Goal: Task Accomplishment & Management: Manage account settings

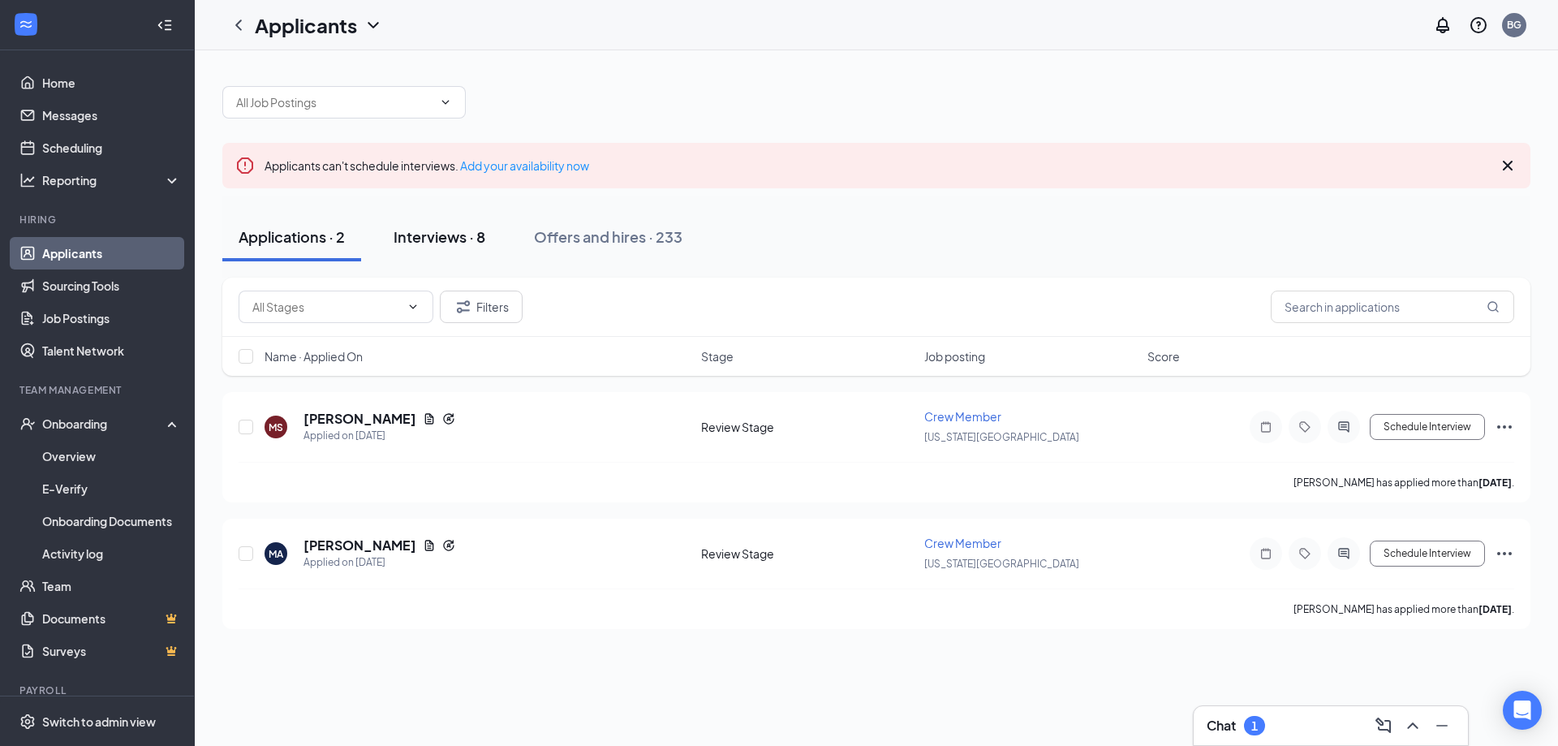
click at [473, 239] on div "Interviews · 8" at bounding box center [439, 236] width 92 height 20
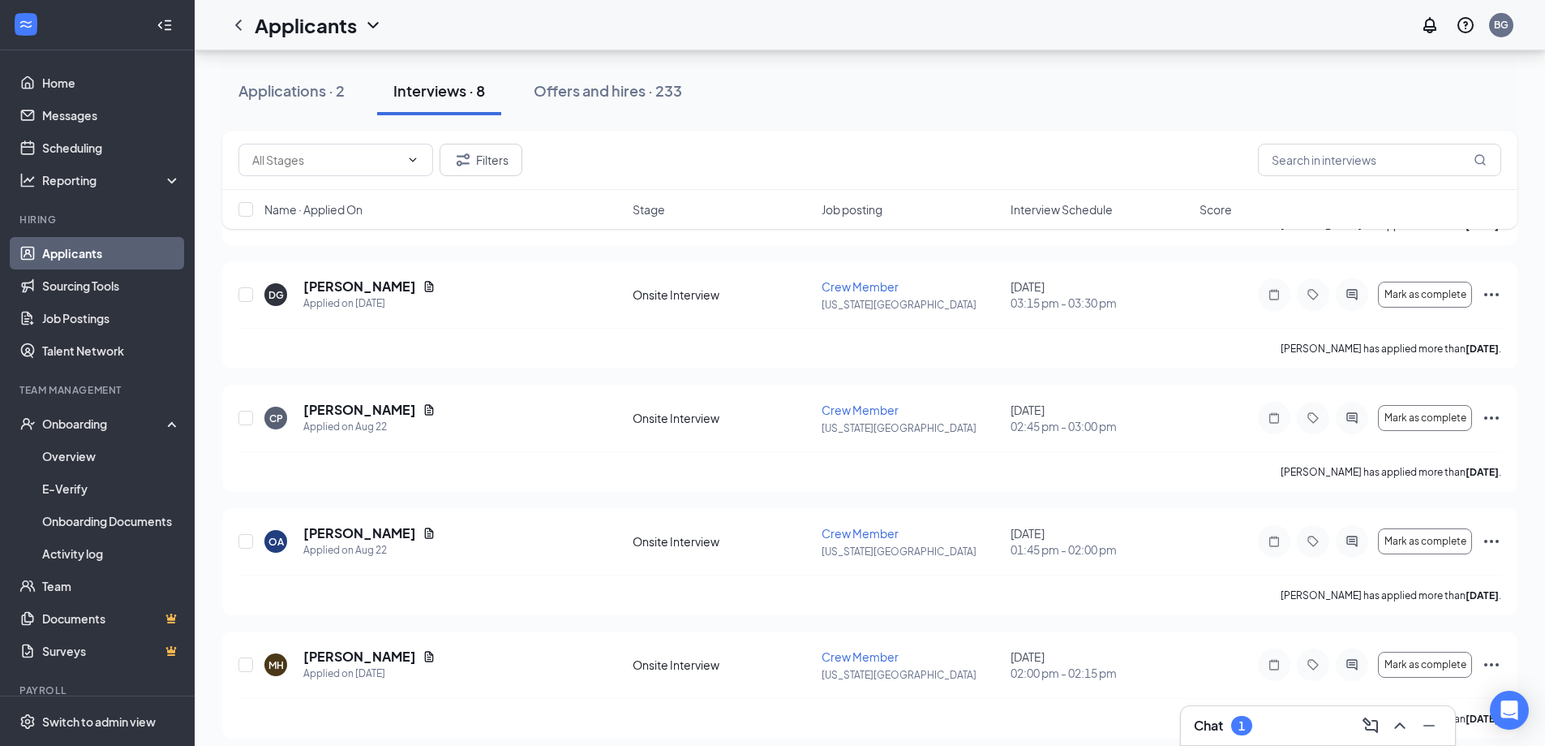
scroll to position [406, 0]
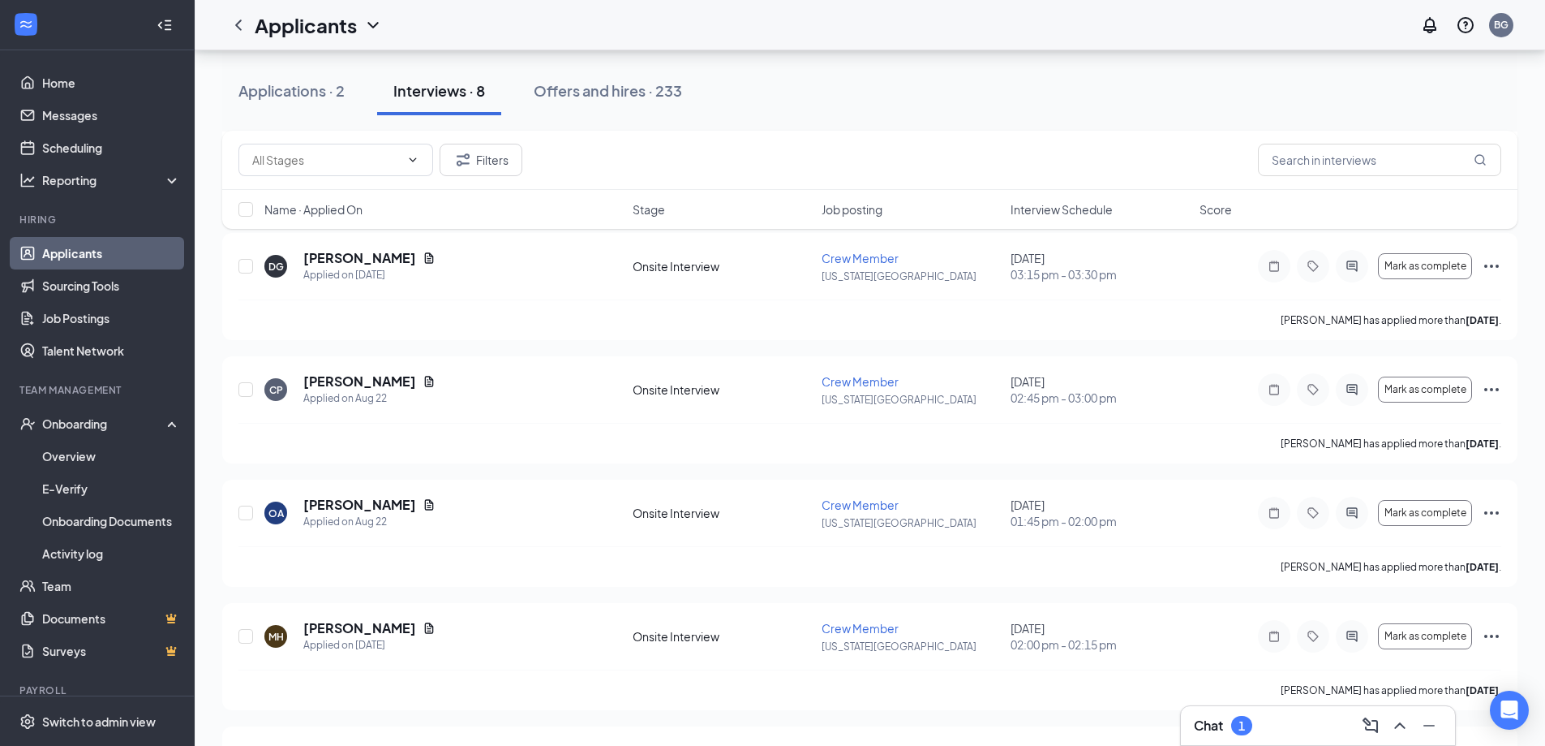
click at [1081, 193] on div "Name · Applied On Stage Job posting Interview Schedule Score" at bounding box center [870, 209] width 1296 height 39
click at [1081, 202] on span "Interview Schedule" at bounding box center [1062, 209] width 102 height 16
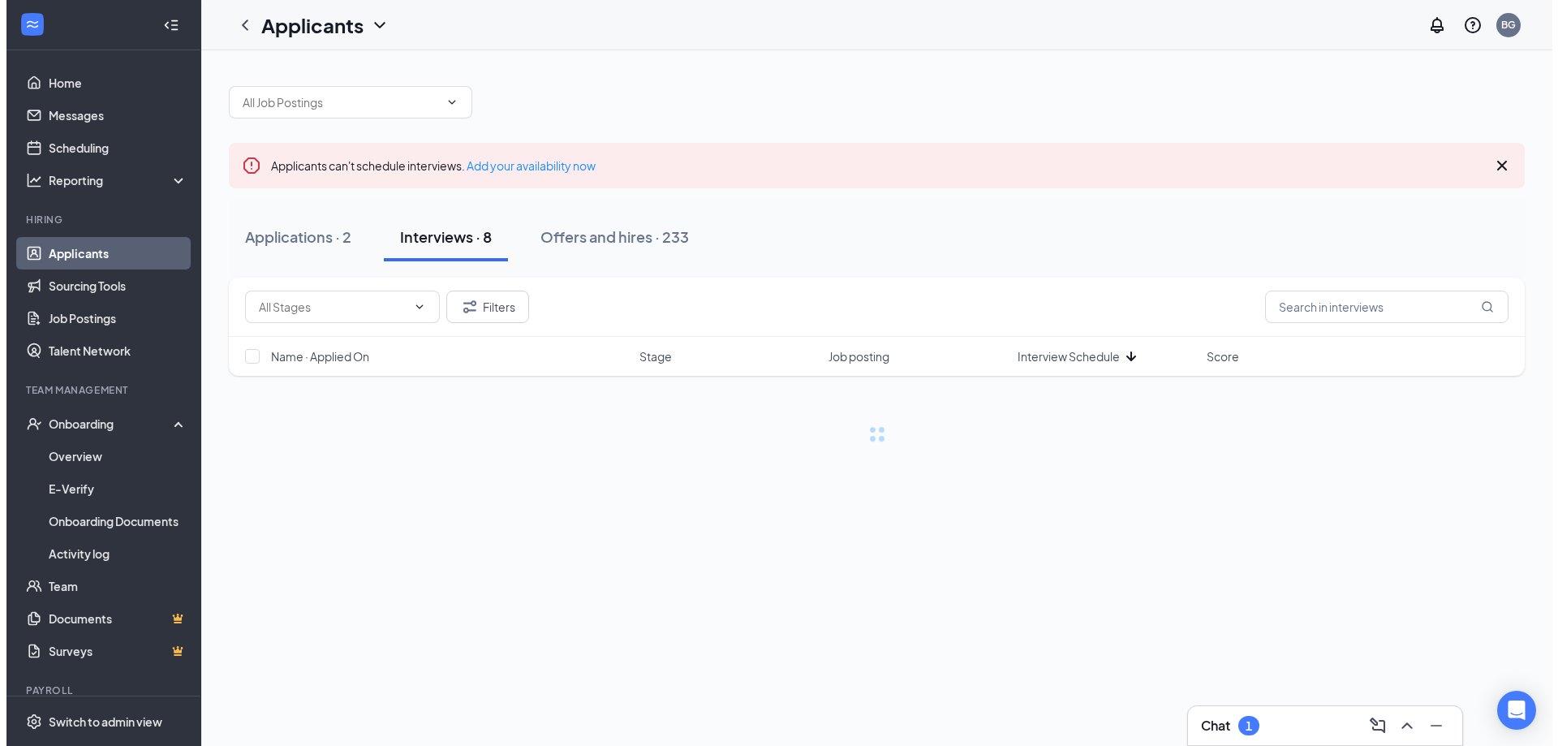
scroll to position [0, 0]
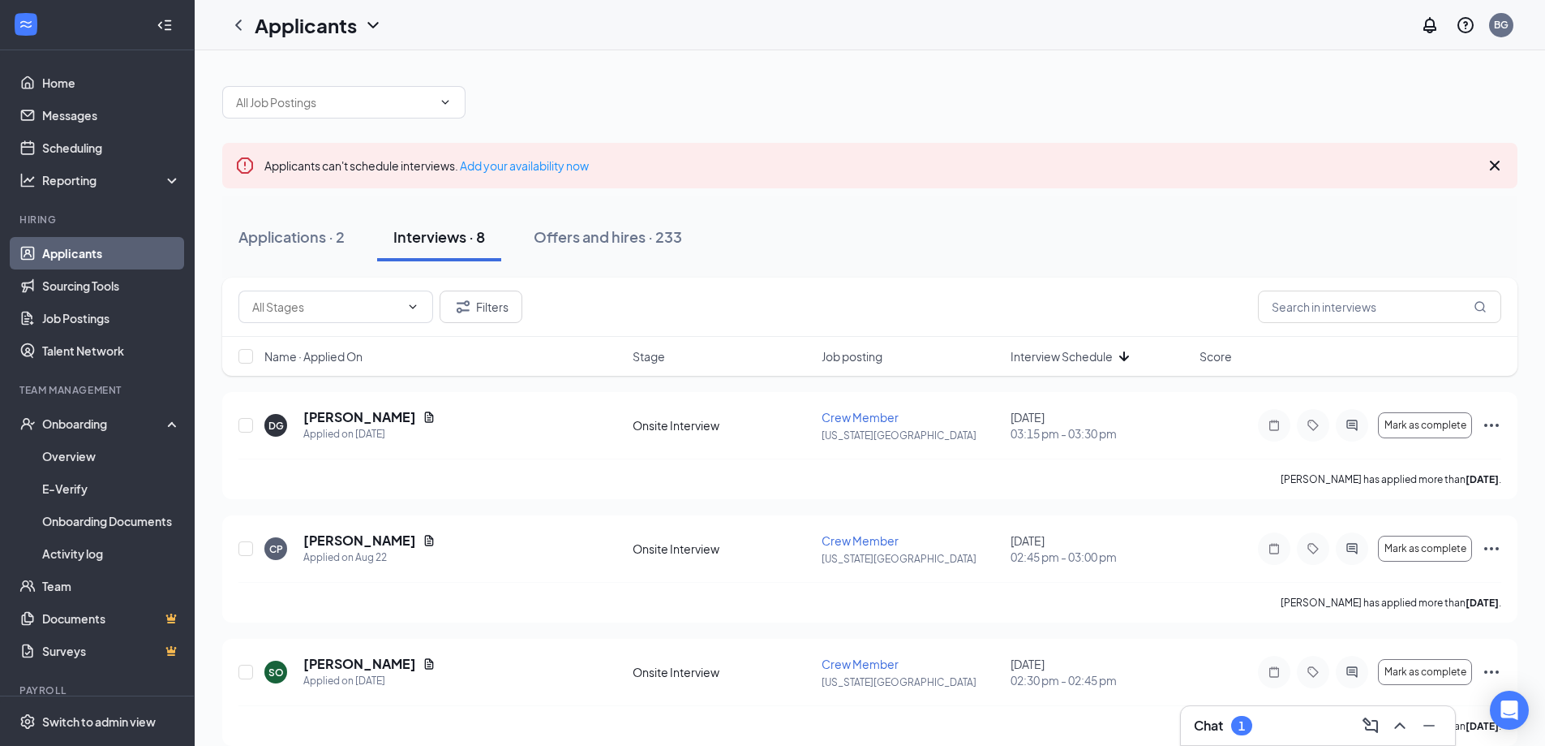
click at [1079, 350] on span "Interview Schedule" at bounding box center [1062, 356] width 102 height 16
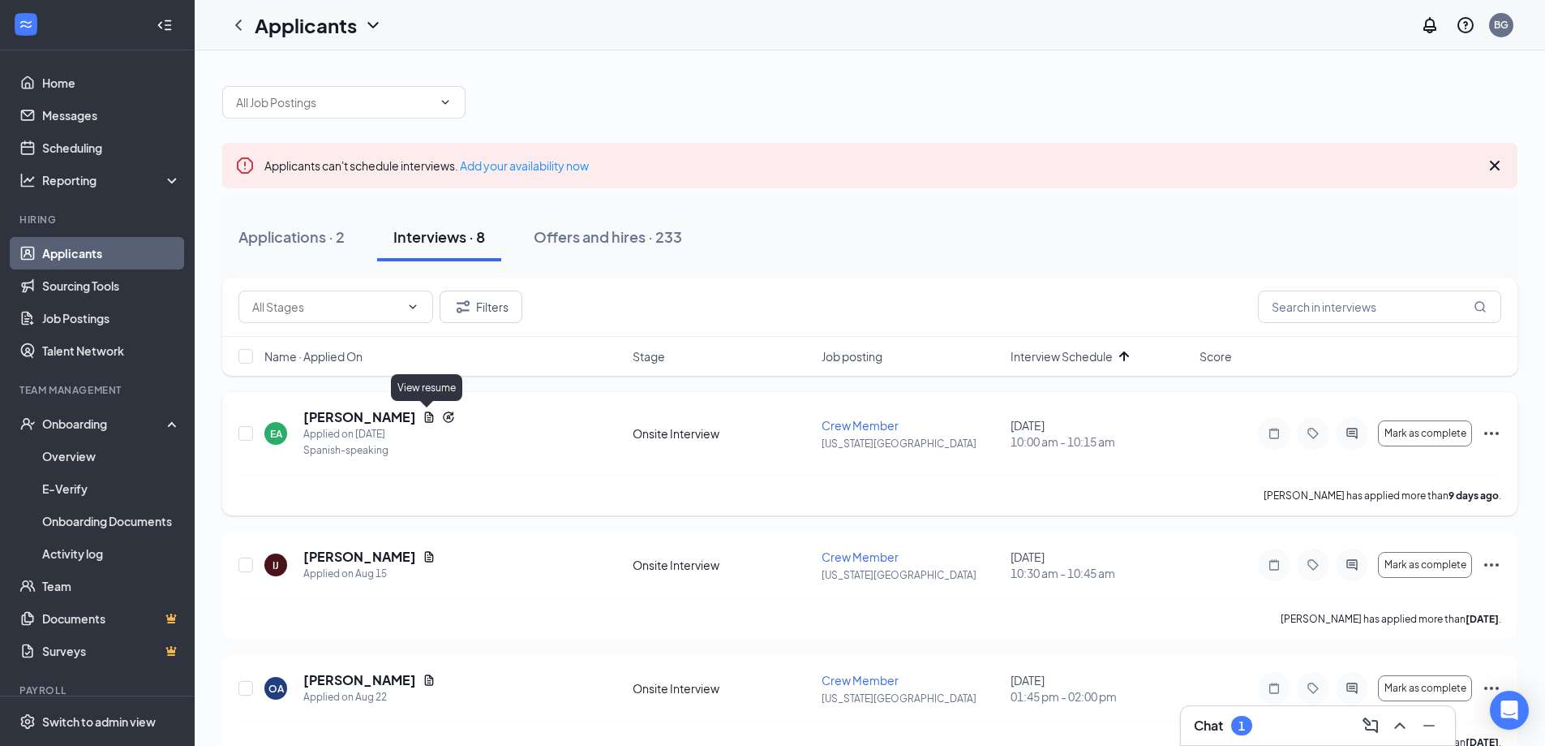
click at [423, 414] on icon "Document" at bounding box center [429, 417] width 13 height 13
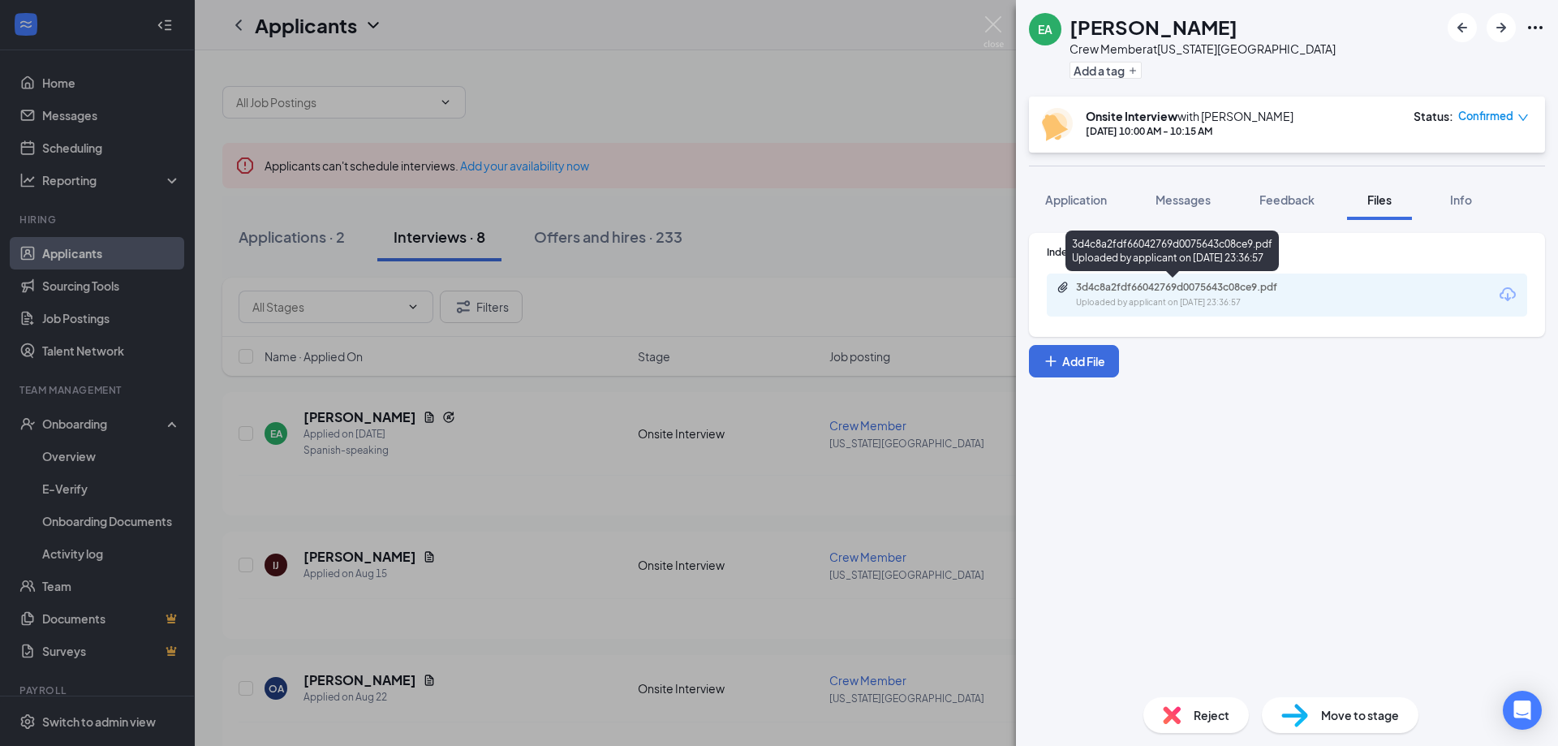
click at [1128, 288] on div "3d4c8a2fdf66042769d0075643c08ce9.pdf" at bounding box center [1189, 287] width 227 height 13
click at [1103, 201] on span "Application" at bounding box center [1076, 199] width 62 height 15
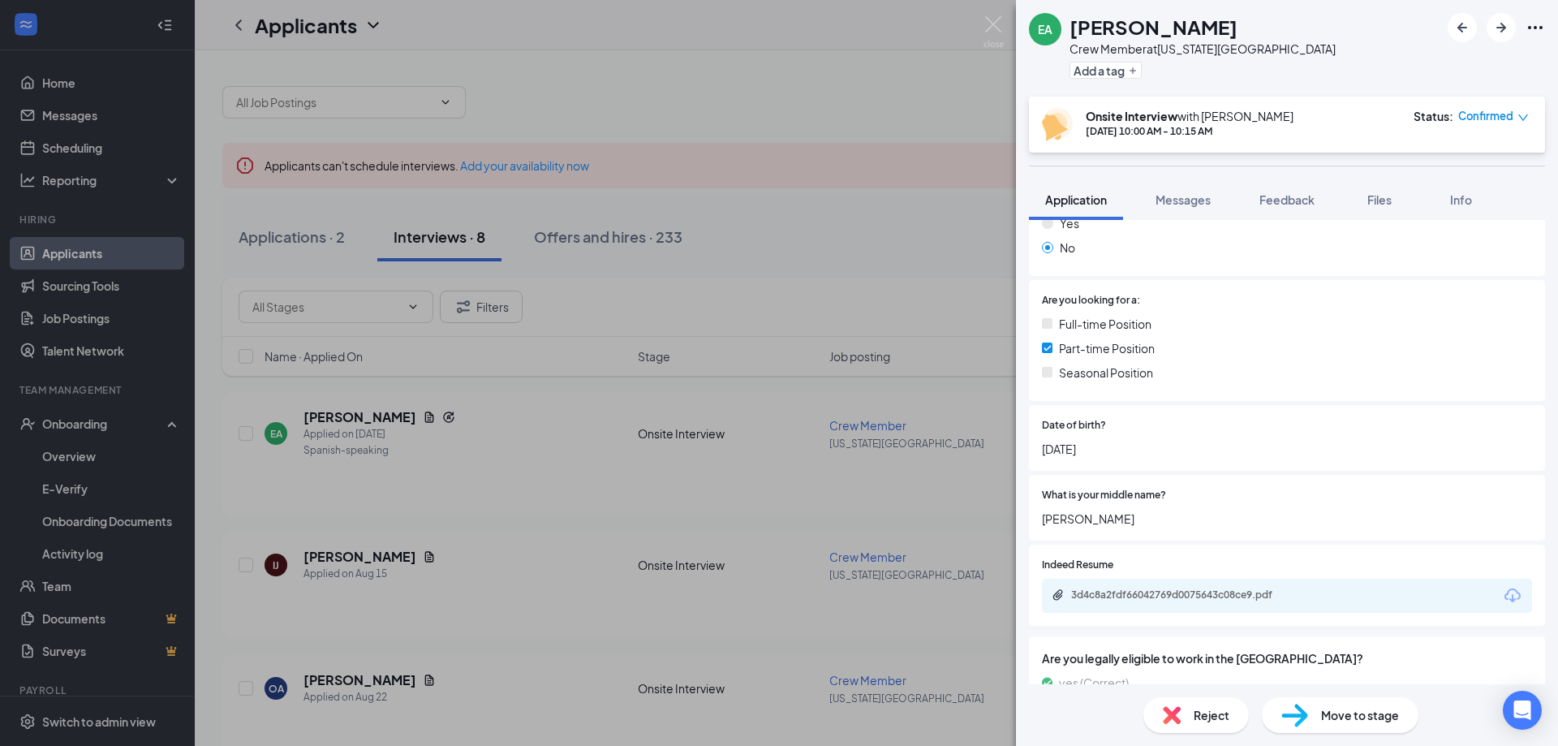
scroll to position [412, 0]
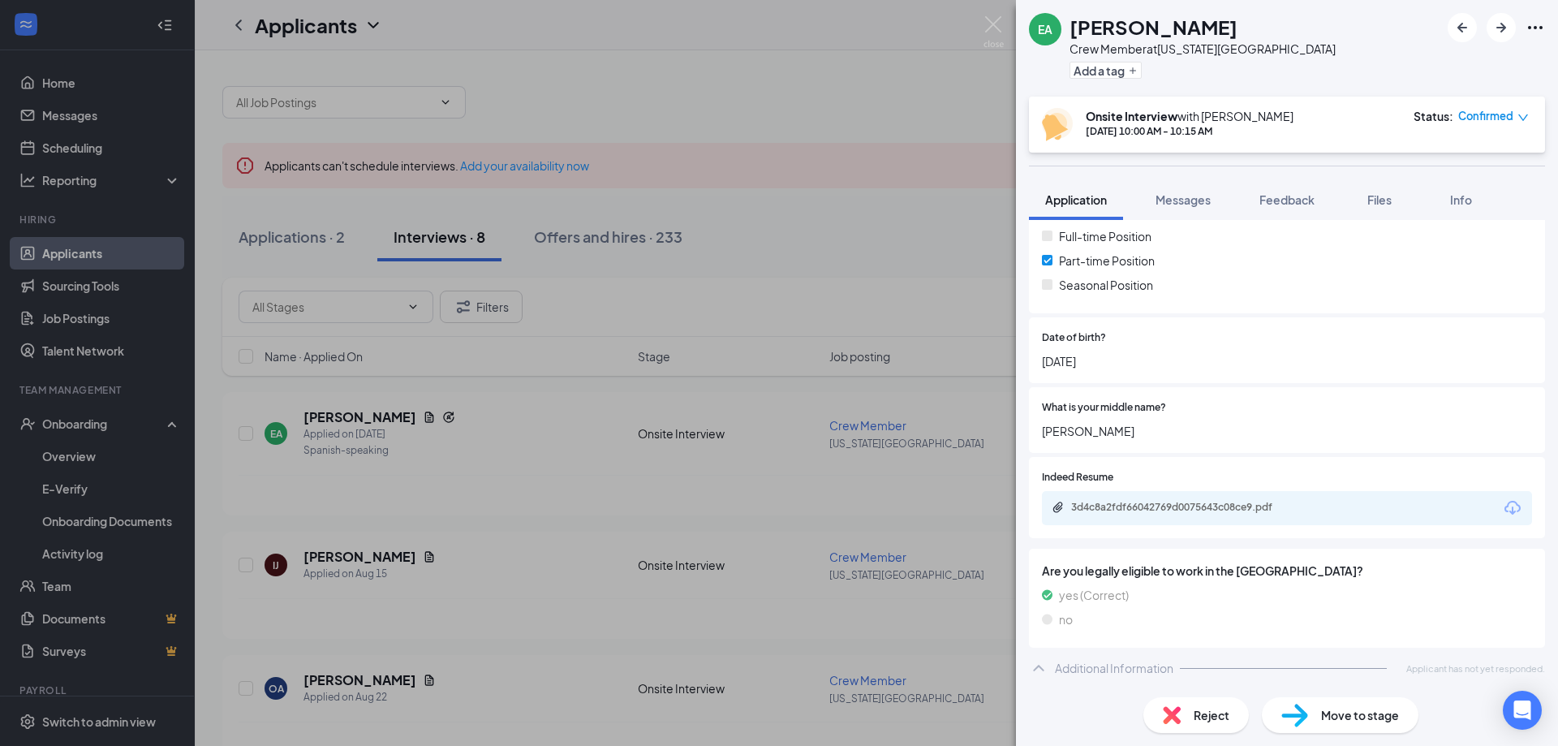
click at [557, 566] on div "EA [PERSON_NAME] Crew Member at [US_STATE][GEOGRAPHIC_DATA] Add a tag Onsite In…" at bounding box center [779, 373] width 1558 height 746
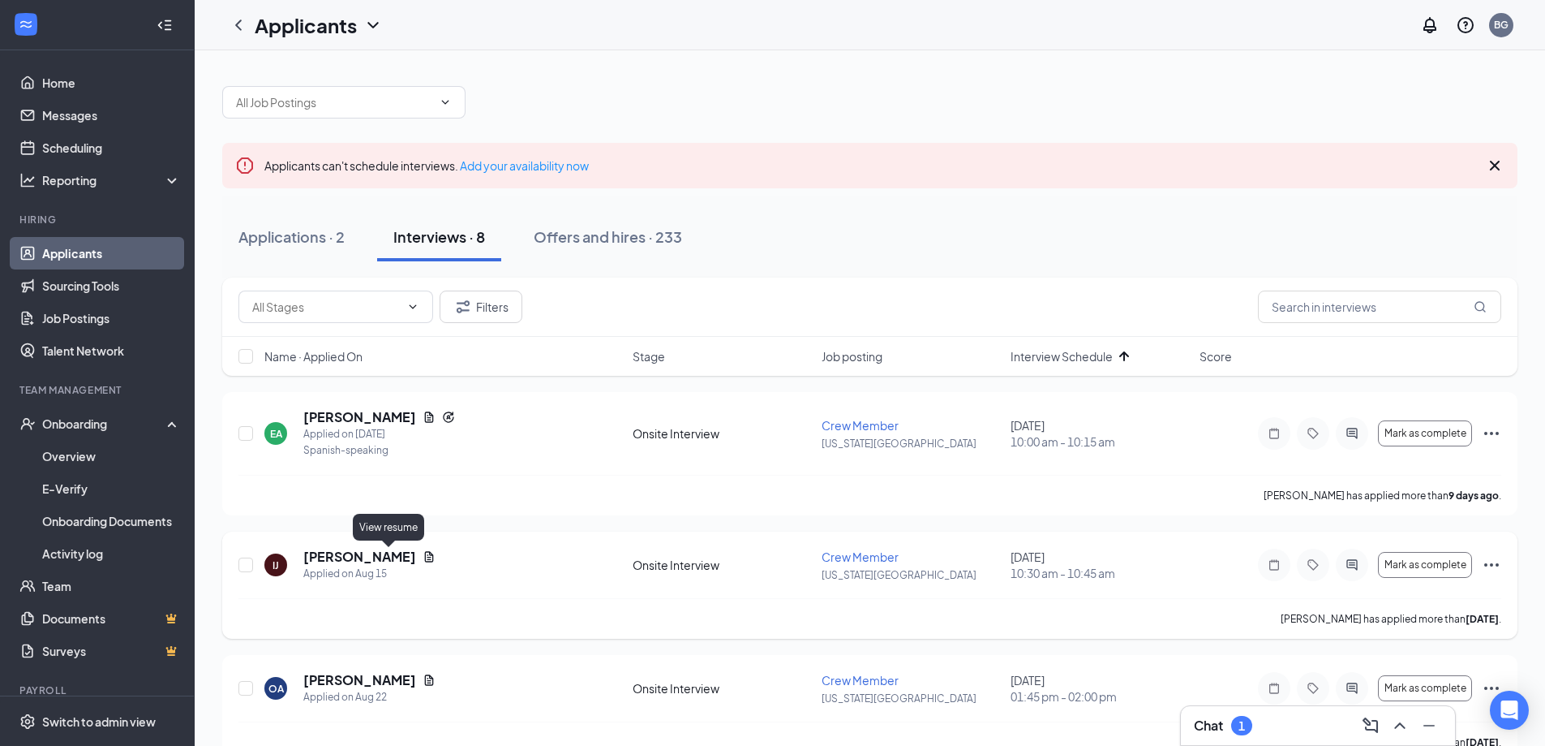
click at [425, 552] on icon "Document" at bounding box center [429, 556] width 9 height 11
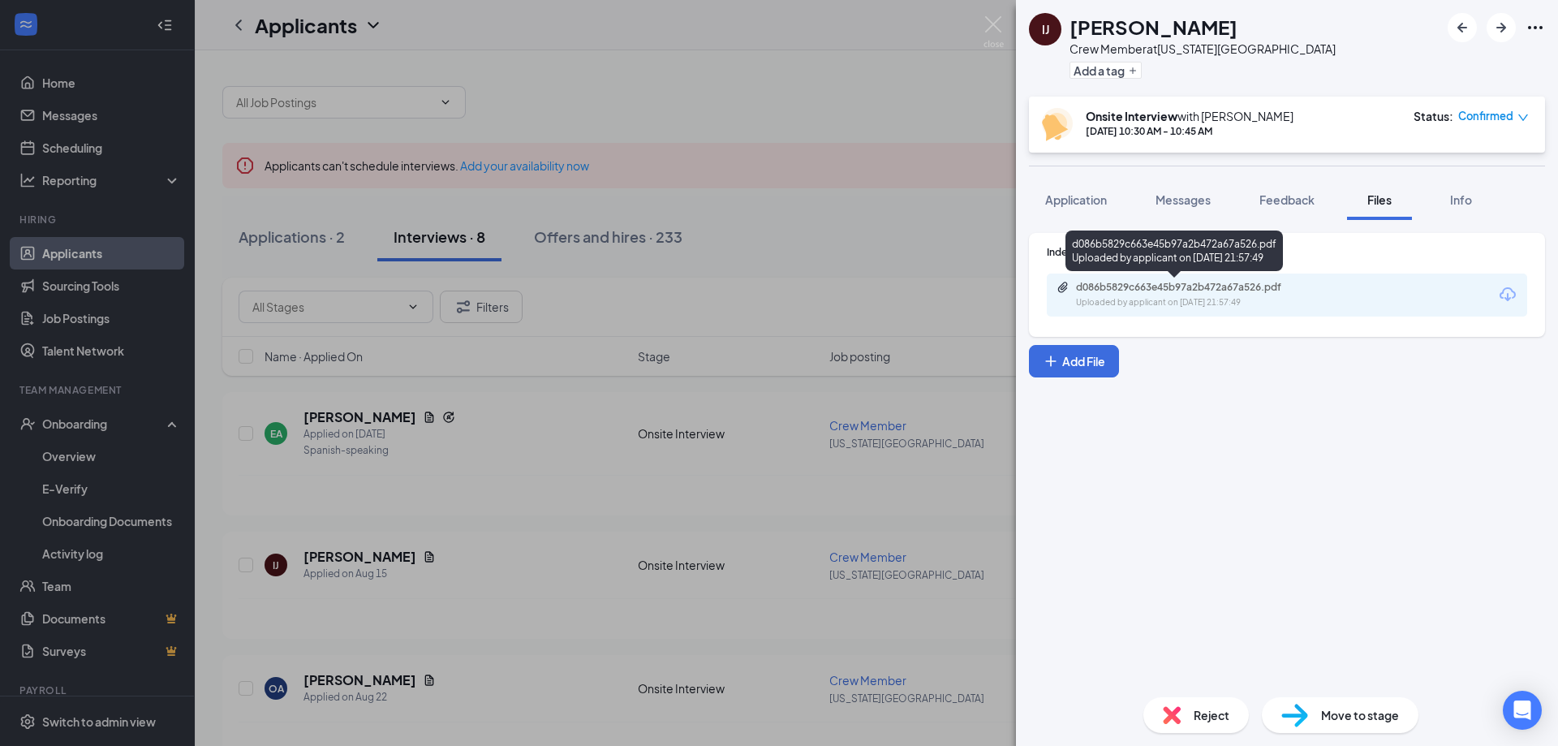
click at [1202, 282] on div "d086b5829c663e45b97a2b472a67a526.pdf" at bounding box center [1189, 287] width 227 height 13
click at [634, 506] on div "IJ [PERSON_NAME] Crew Member at [US_STATE][GEOGRAPHIC_DATA] Add a tag Onsite In…" at bounding box center [779, 373] width 1558 height 746
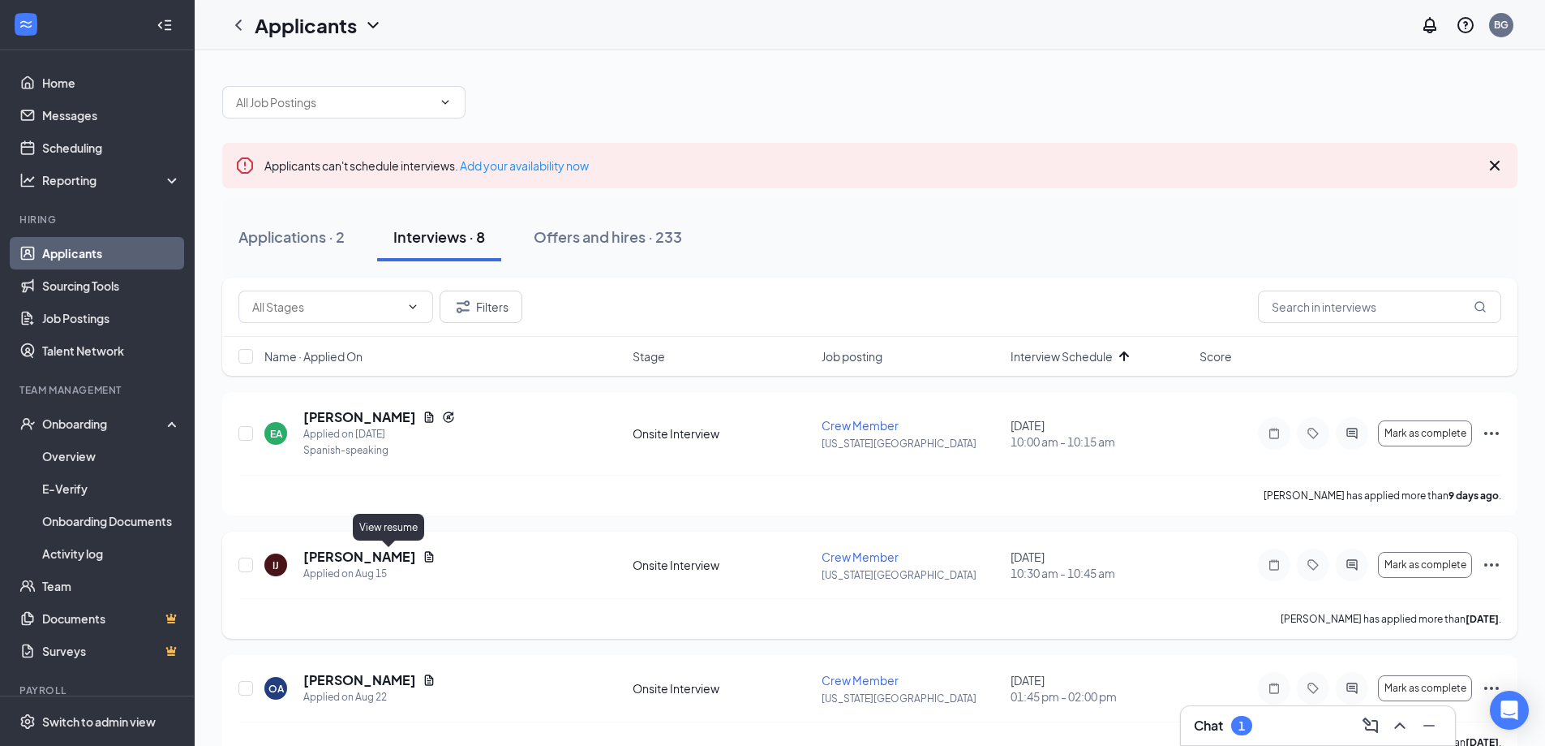
click at [423, 555] on icon "Document" at bounding box center [429, 556] width 13 height 13
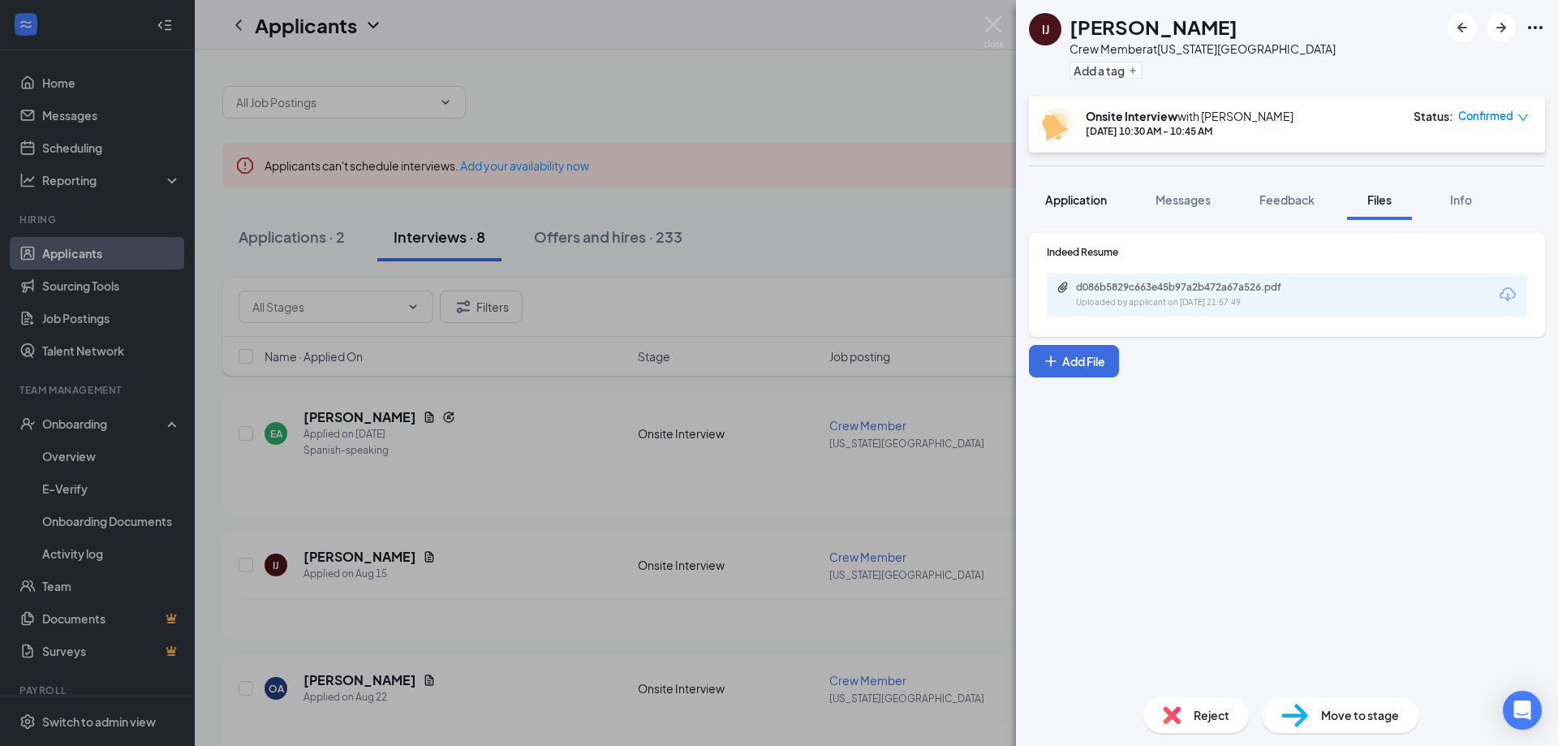
click at [1087, 184] on button "Application" at bounding box center [1076, 199] width 94 height 41
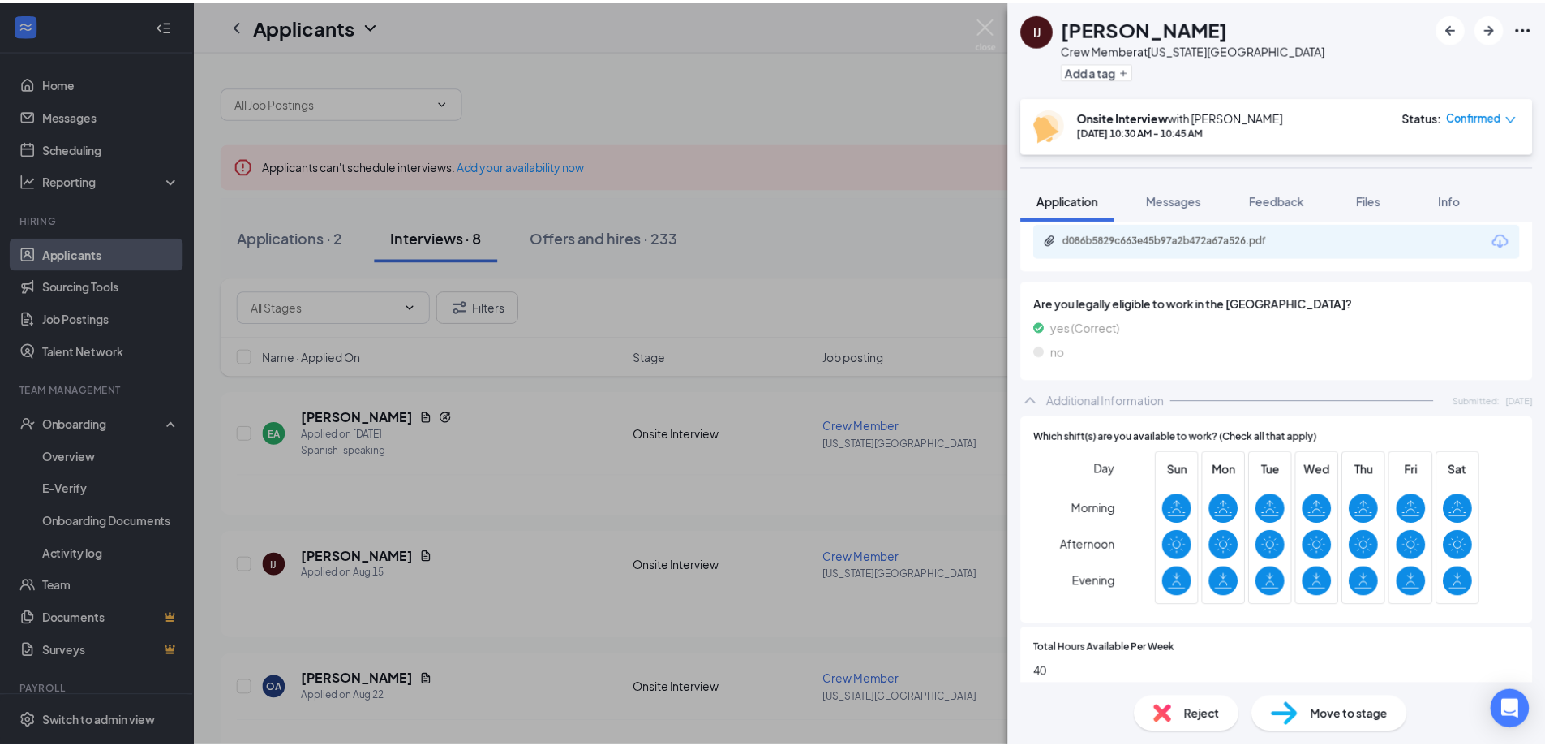
scroll to position [718, 0]
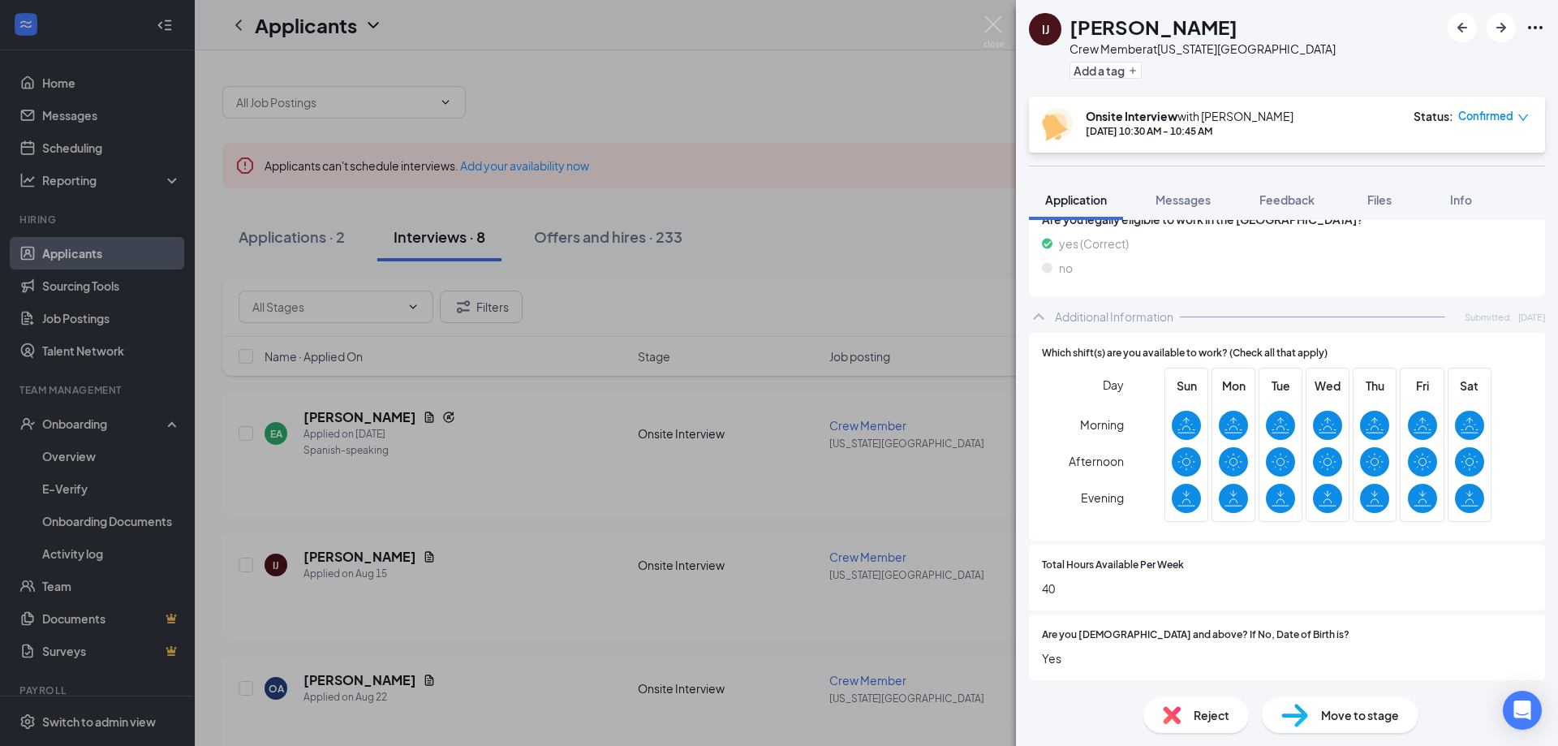
click at [471, 582] on div "IJ [PERSON_NAME] Crew Member at [US_STATE][GEOGRAPHIC_DATA] Add a tag Onsite In…" at bounding box center [779, 373] width 1558 height 746
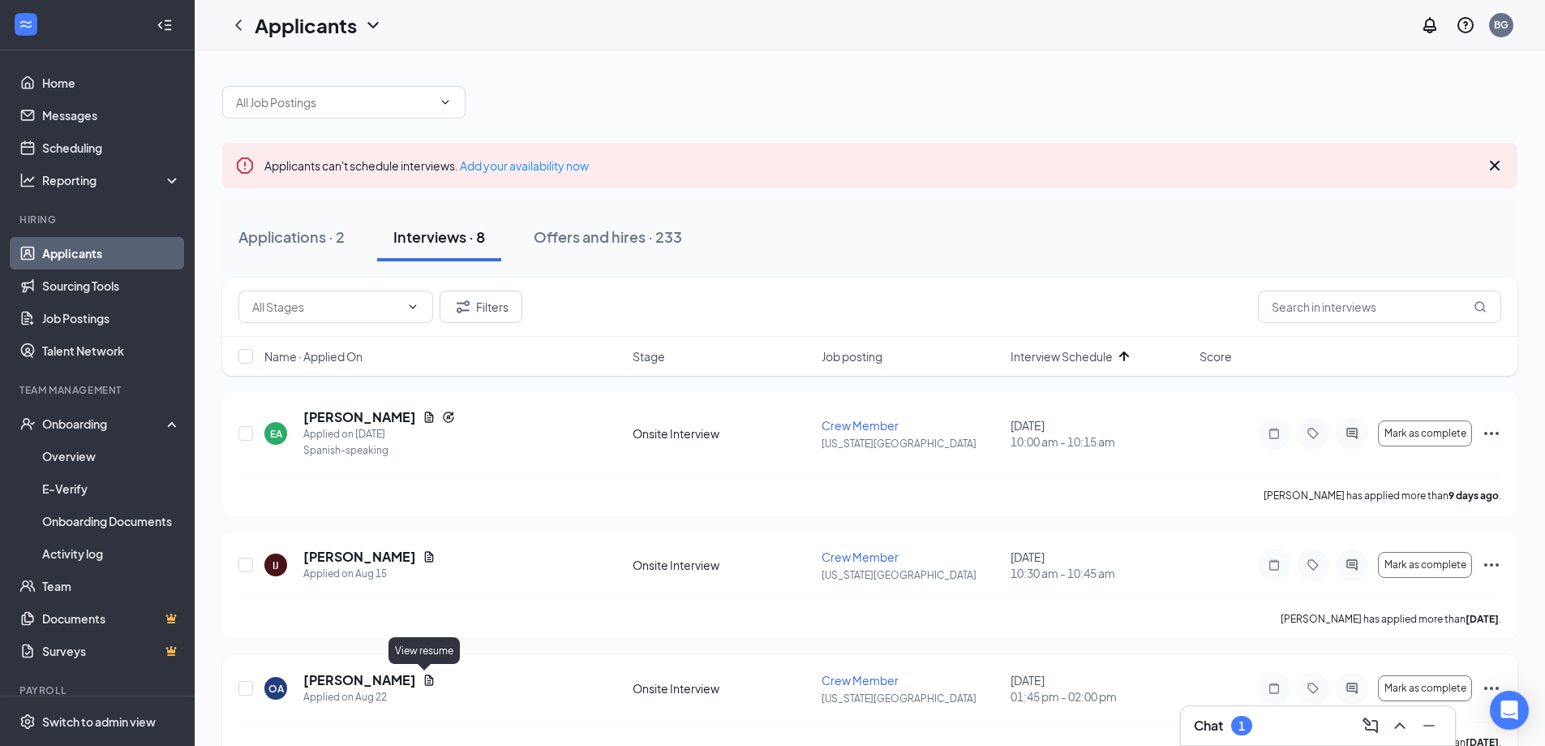
click at [423, 673] on icon "Document" at bounding box center [429, 679] width 13 height 13
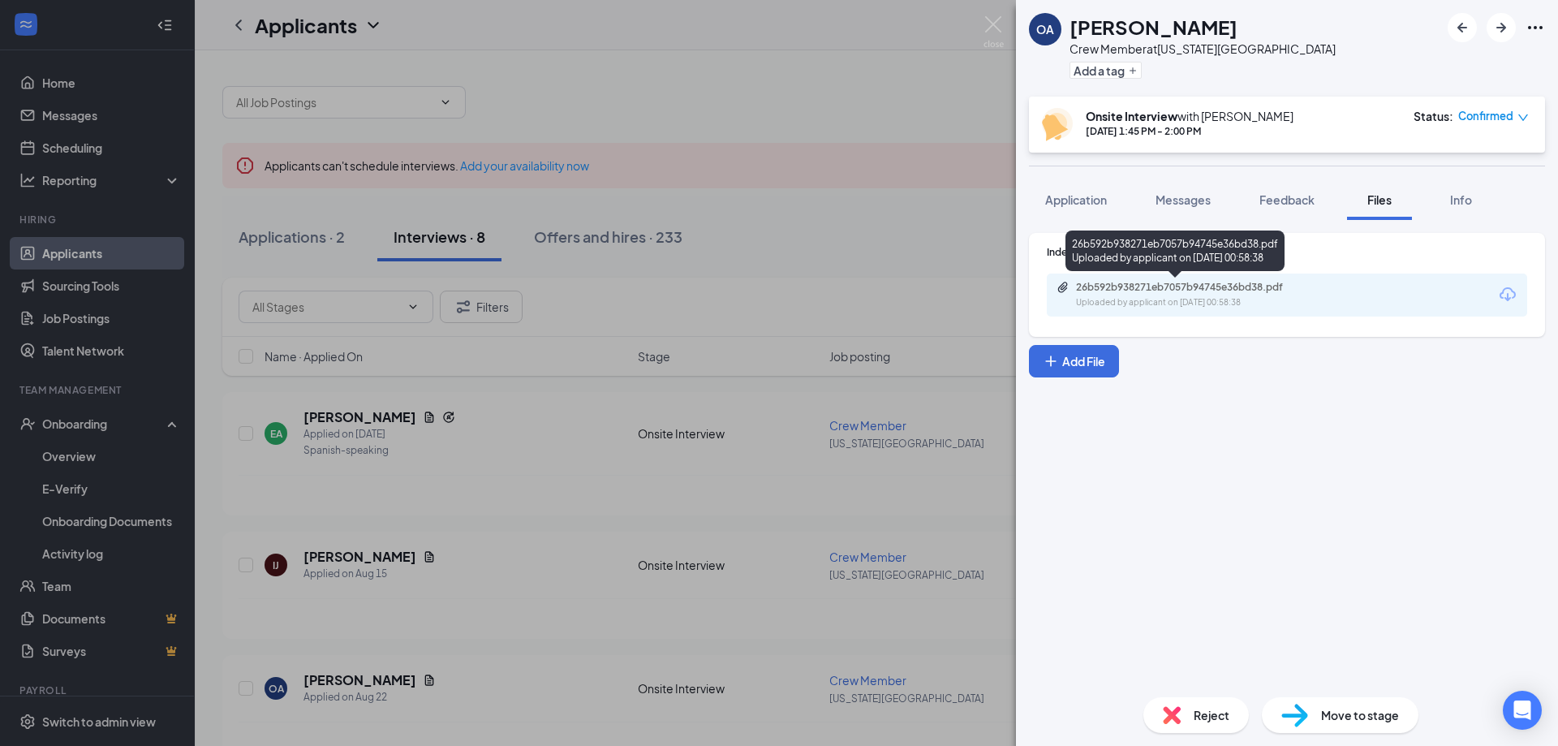
click at [1172, 290] on div "26b592b938271eb7057b94745e36bd38.pdf" at bounding box center [1189, 287] width 227 height 13
click at [515, 586] on div "OA [PERSON_NAME] Crew Member at [US_STATE][GEOGRAPHIC_DATA] Add a tag Onsite In…" at bounding box center [779, 373] width 1558 height 746
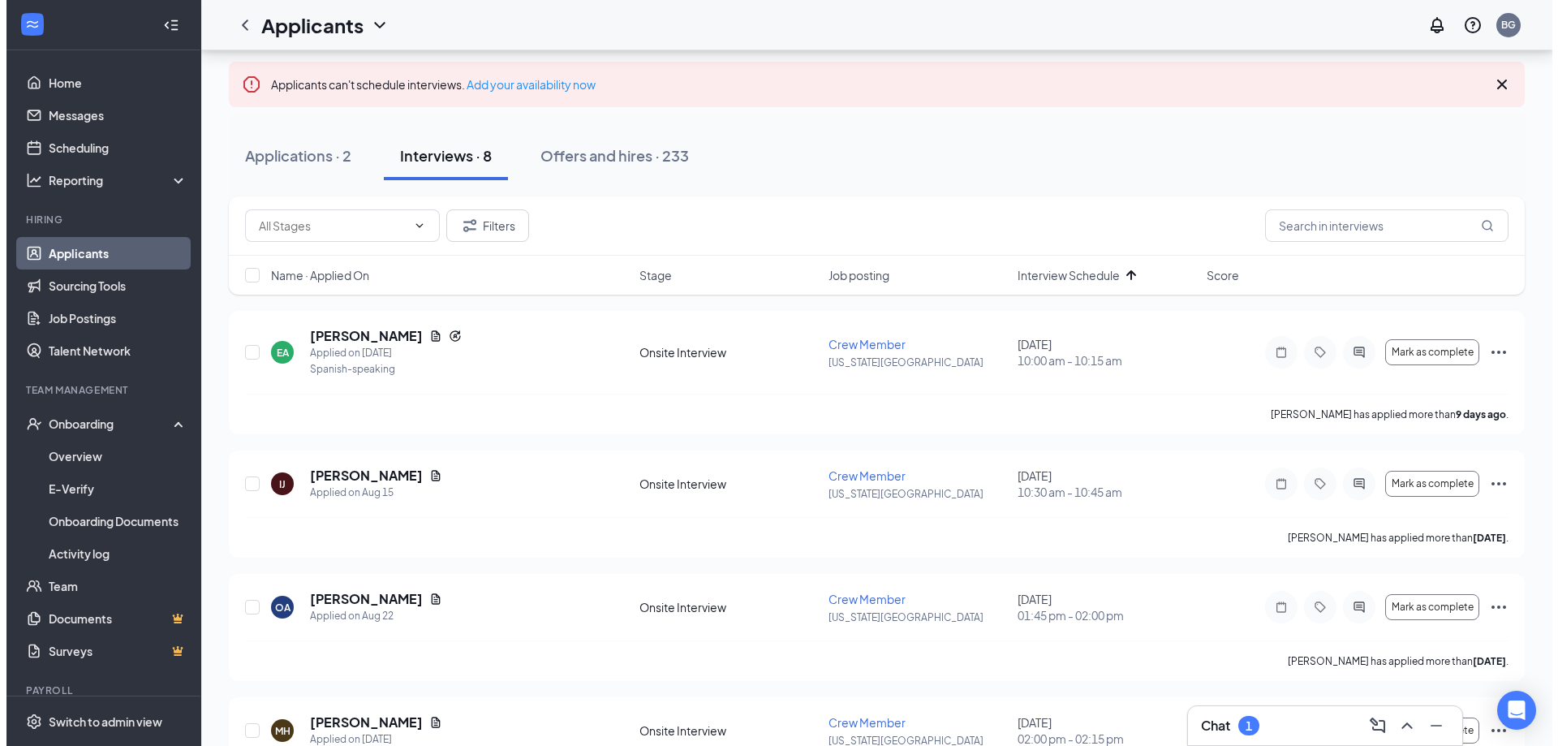
scroll to position [162, 0]
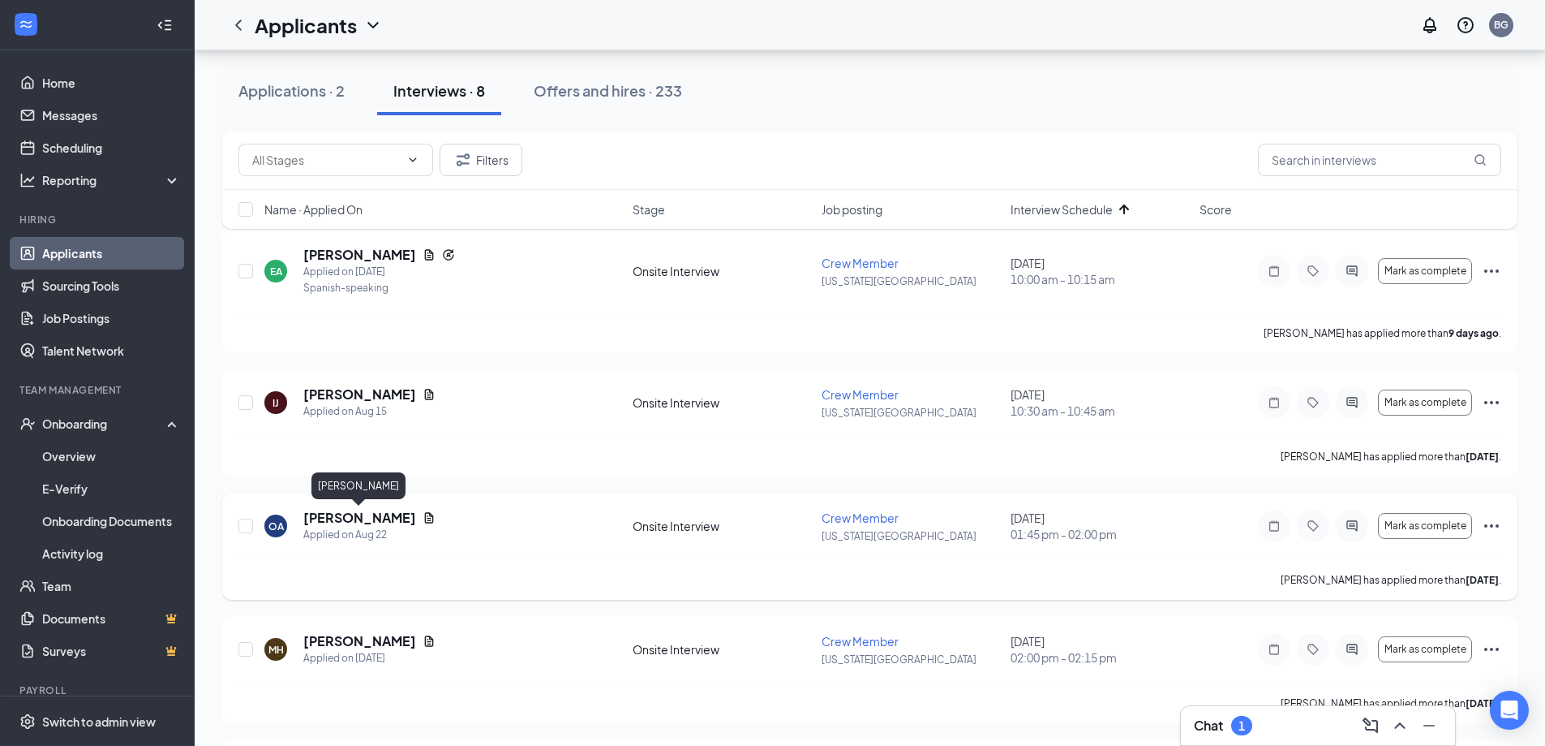
click at [363, 512] on h5 "[PERSON_NAME]" at bounding box center [359, 518] width 113 height 18
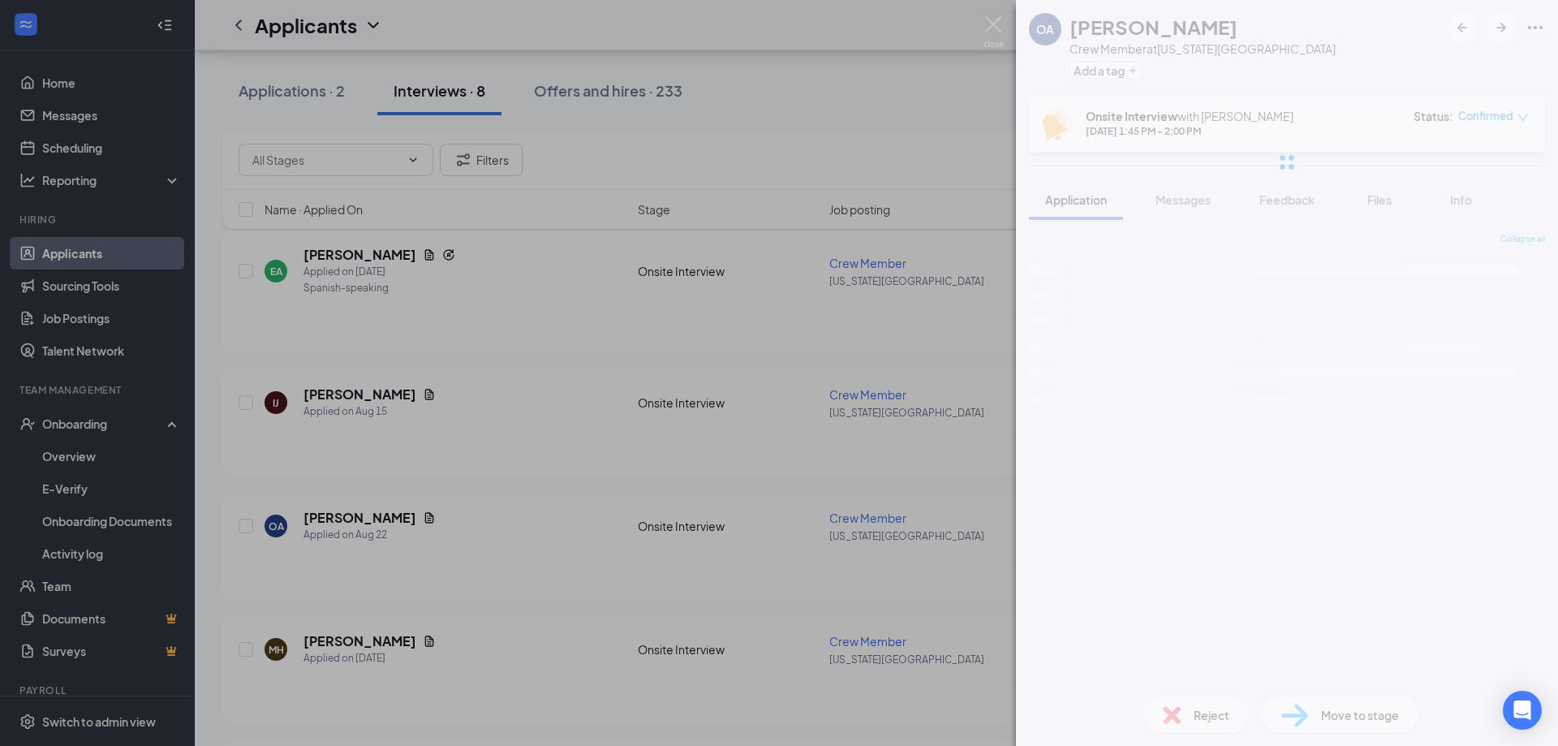
click at [362, 522] on div "OA [PERSON_NAME] Crew Member at [US_STATE][GEOGRAPHIC_DATA] Add a tag Onsite In…" at bounding box center [779, 373] width 1558 height 746
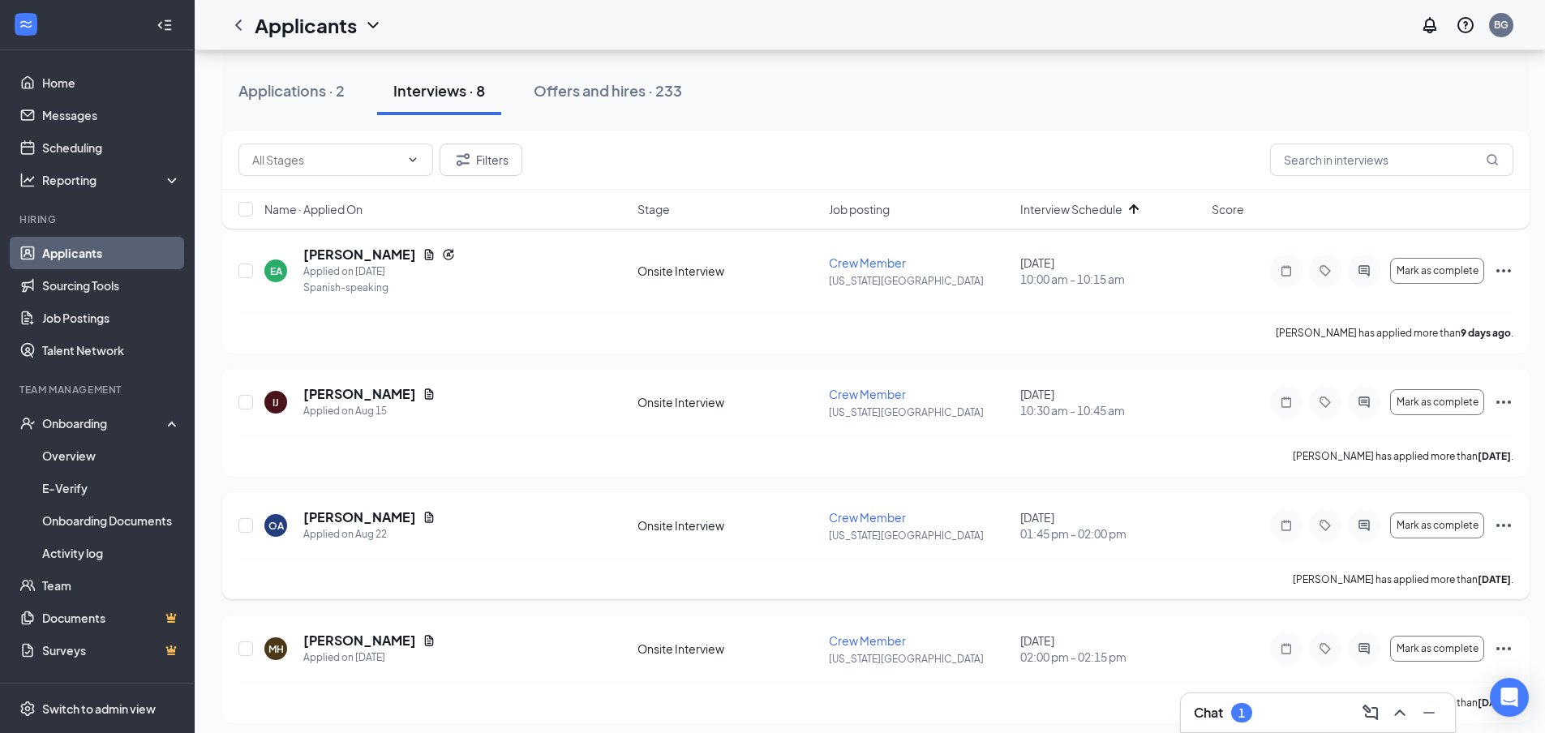
click at [363, 516] on h5 "[PERSON_NAME]" at bounding box center [359, 518] width 113 height 18
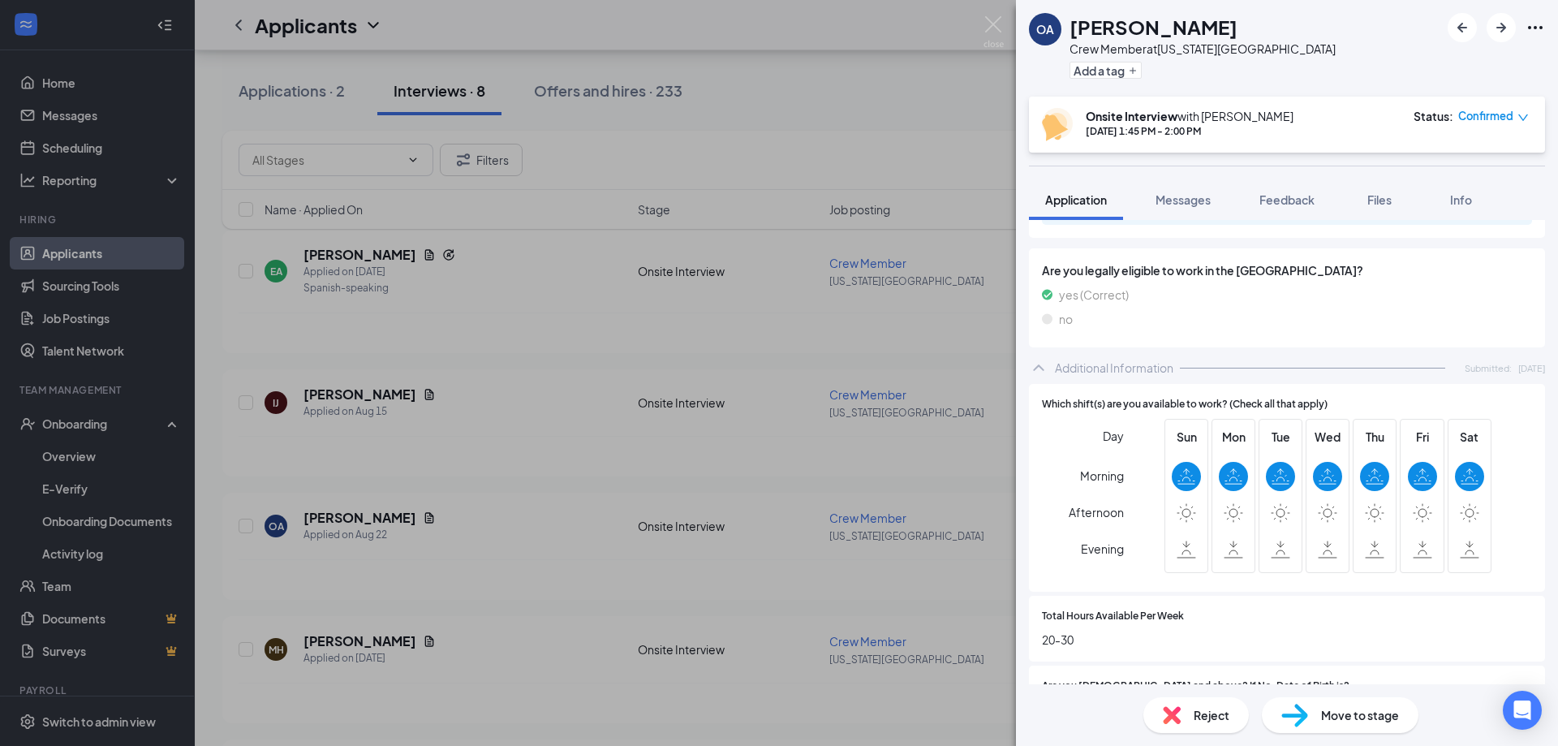
scroll to position [718, 0]
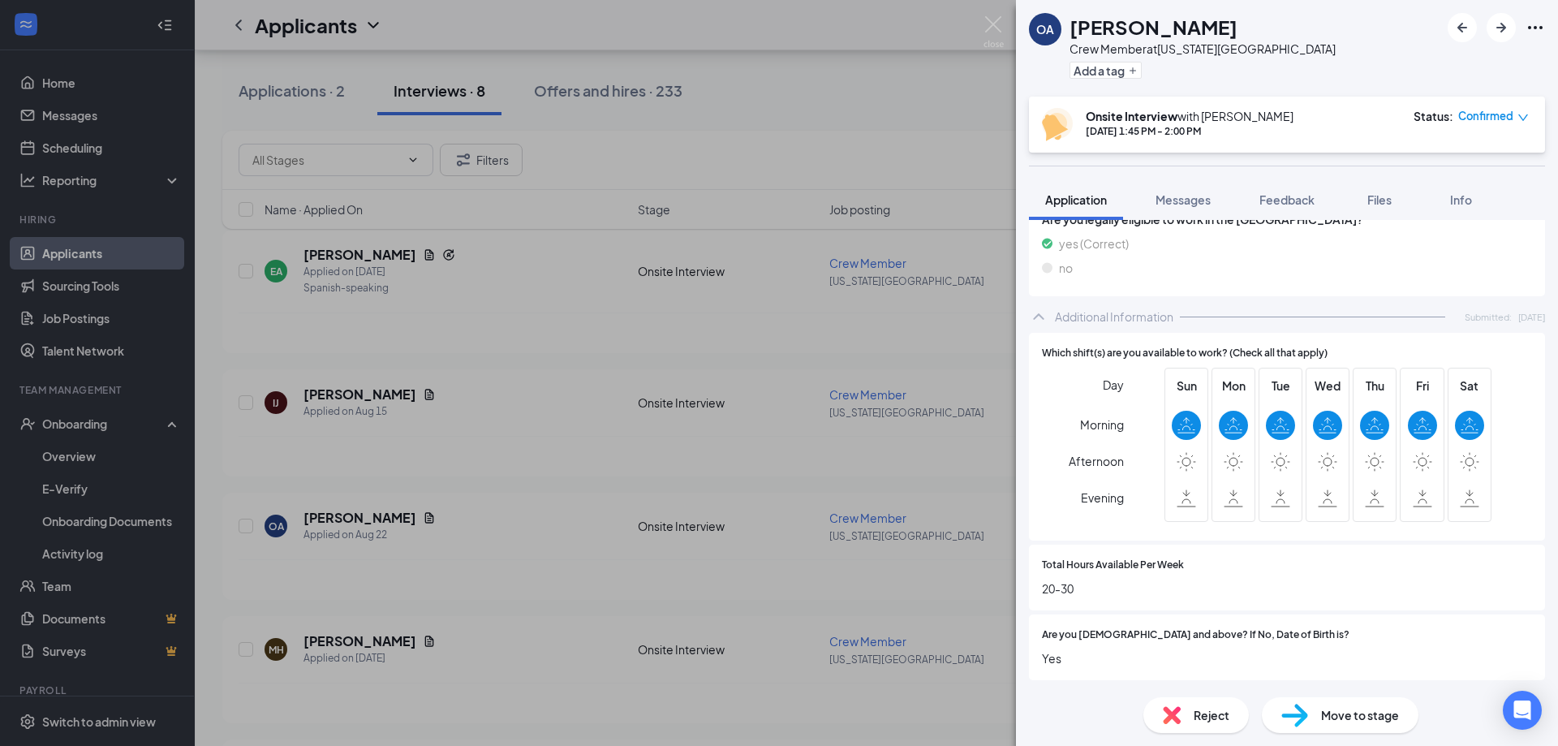
click at [557, 535] on div "OA [PERSON_NAME] Crew Member at [US_STATE][GEOGRAPHIC_DATA] Add a tag Onsite In…" at bounding box center [779, 373] width 1558 height 746
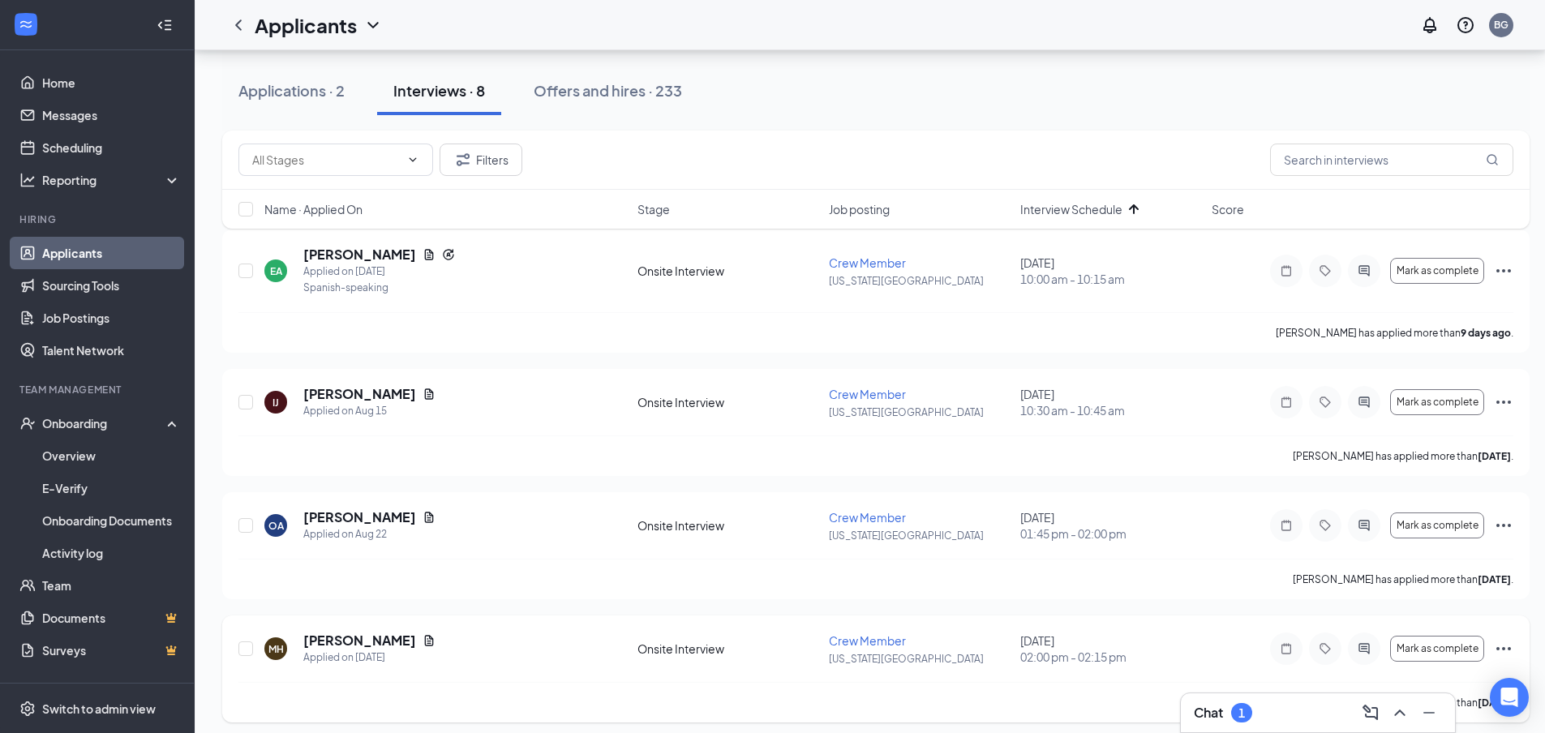
click at [425, 640] on icon "Document" at bounding box center [429, 640] width 9 height 11
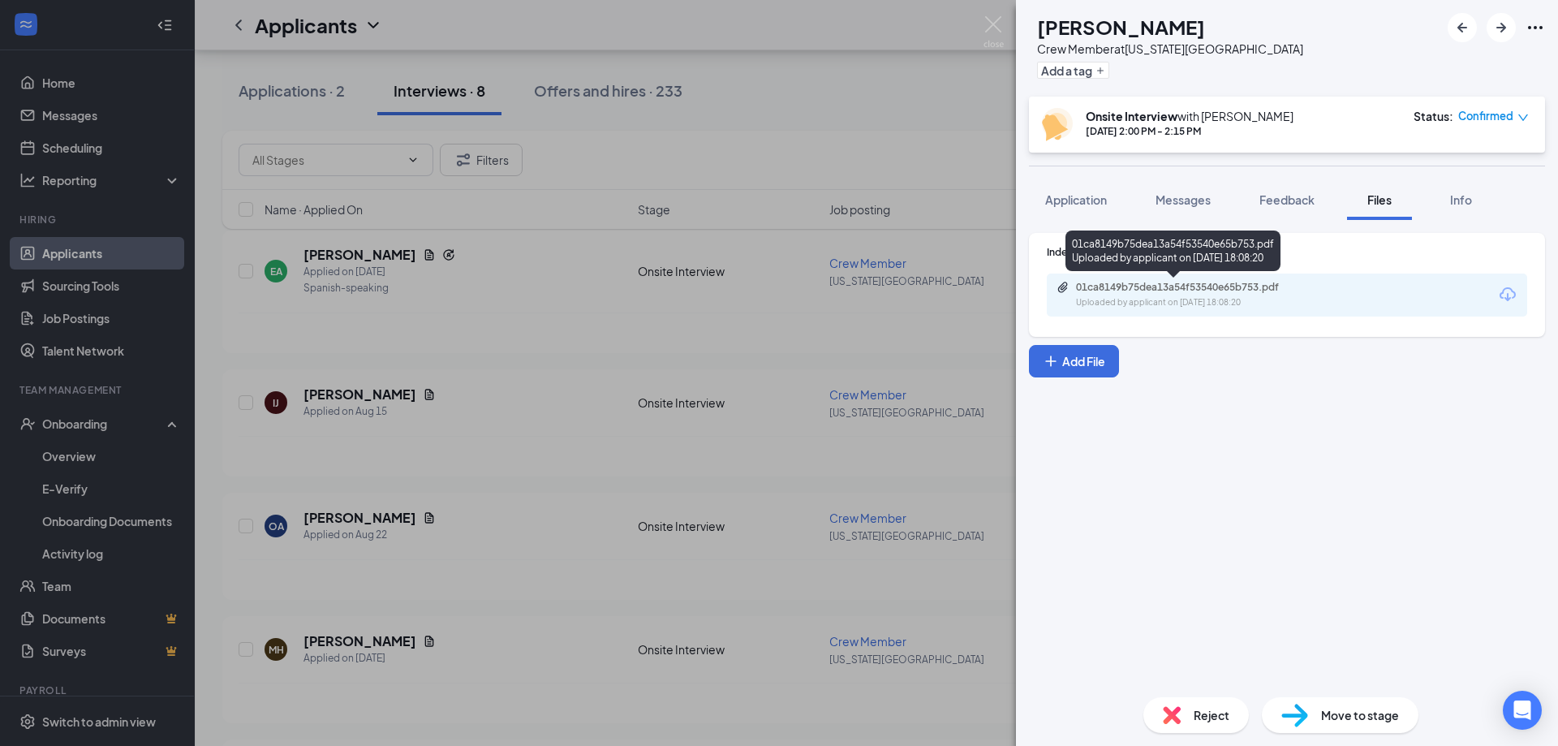
click at [1226, 286] on div "01ca8149b75dea13a54f53540e65b753.pdf" at bounding box center [1189, 287] width 227 height 13
click at [1077, 191] on div "Application" at bounding box center [1076, 199] width 62 height 16
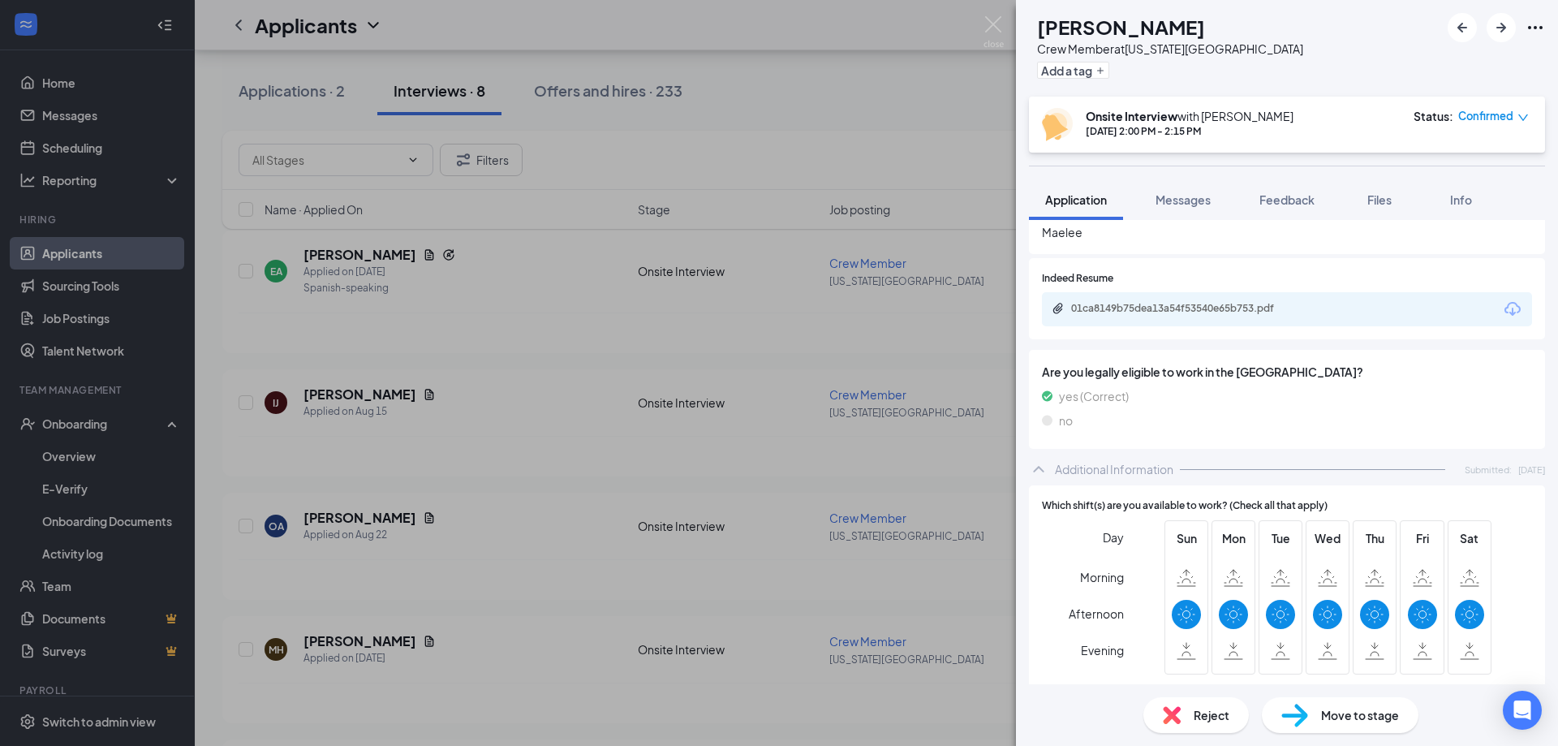
scroll to position [649, 0]
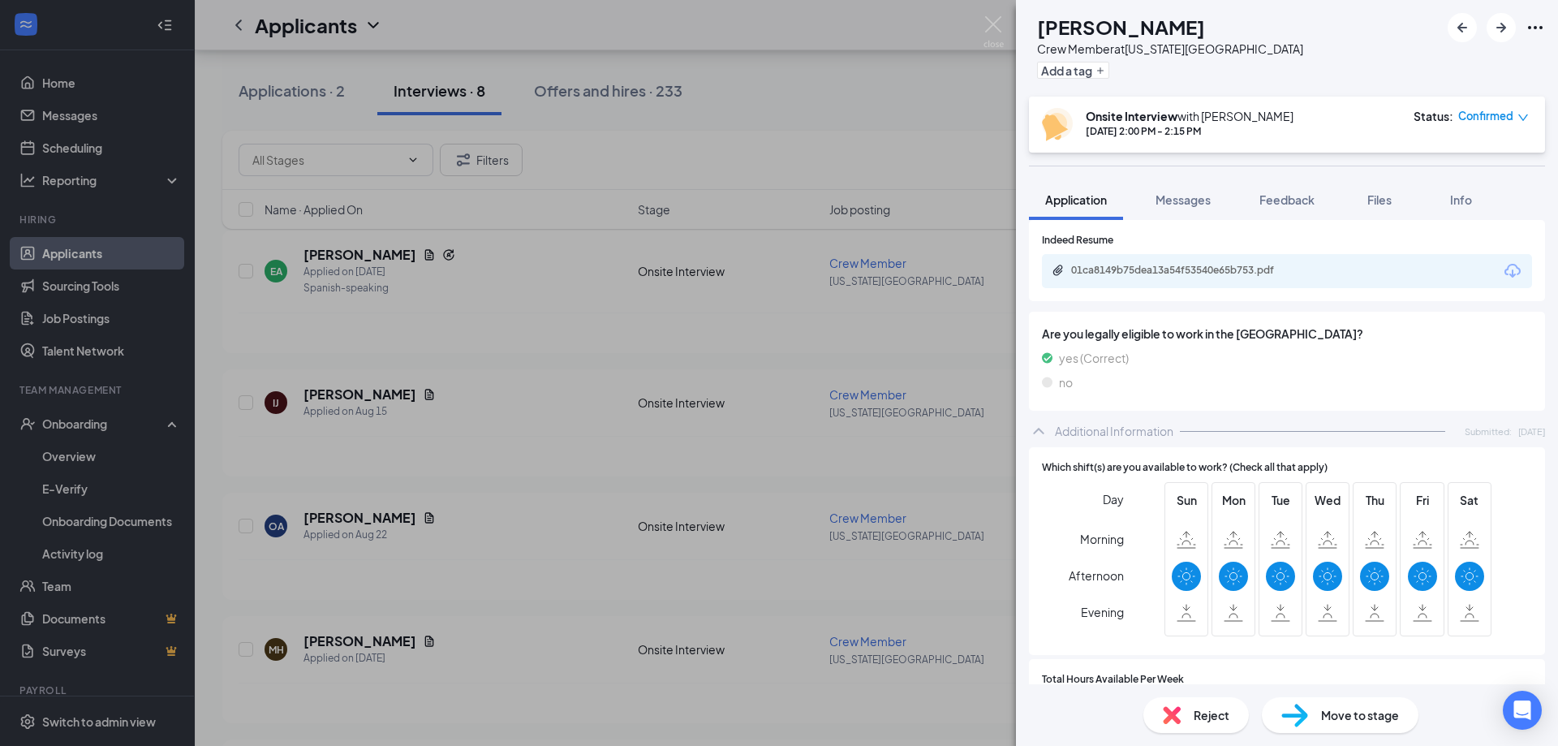
click at [567, 552] on div "MH [PERSON_NAME] Crew Member at [US_STATE][GEOGRAPHIC_DATA] Add a tag Onsite In…" at bounding box center [779, 373] width 1558 height 746
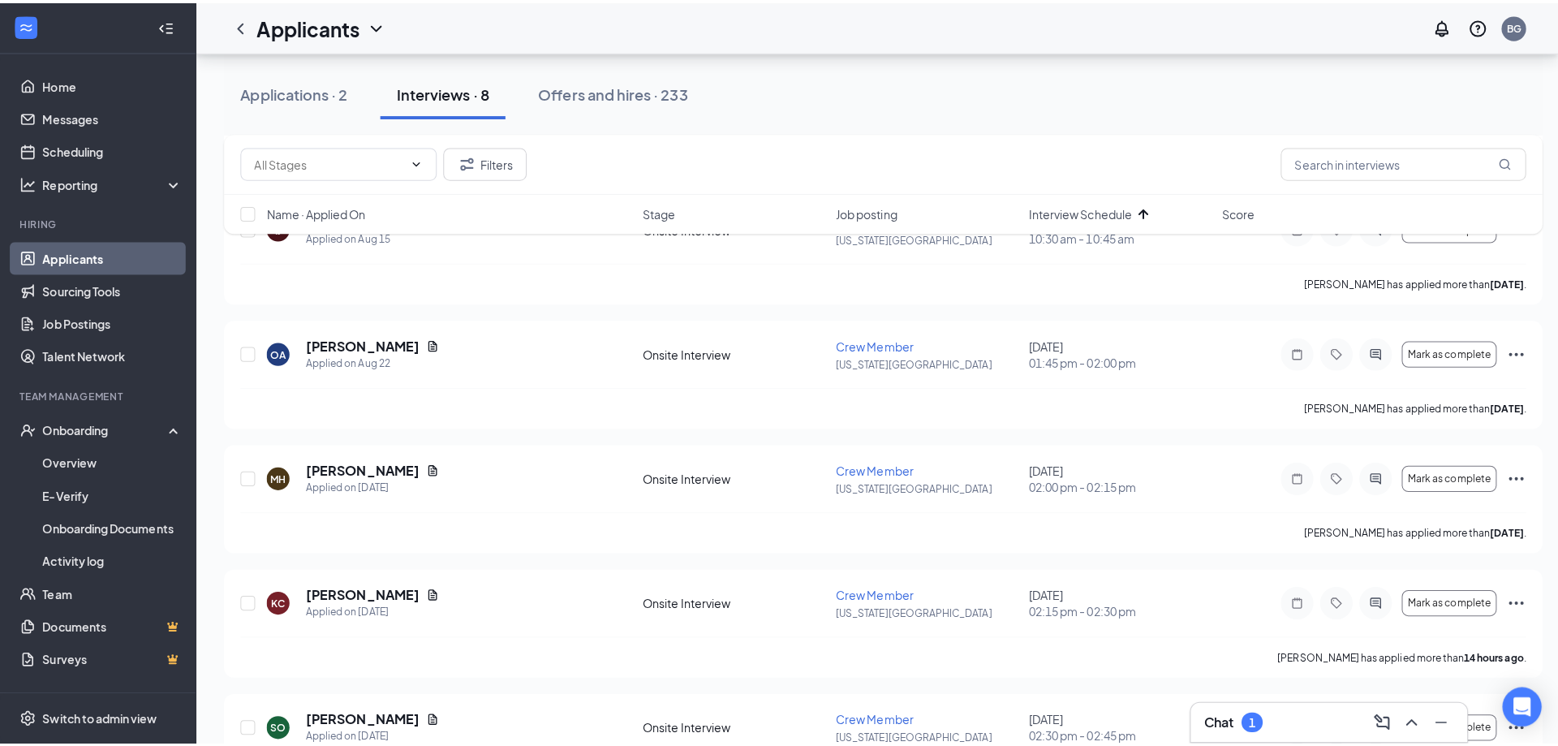
scroll to position [406, 0]
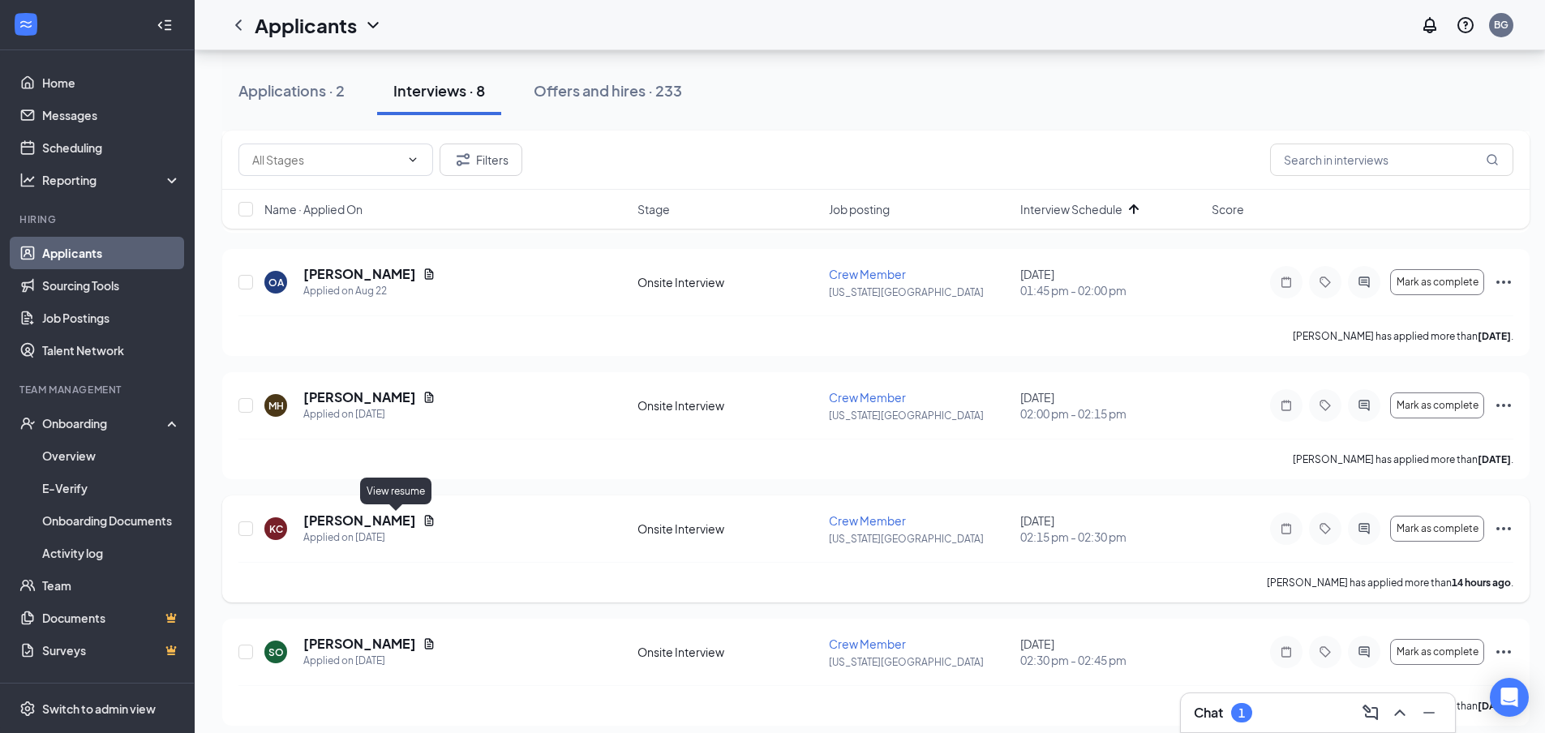
click at [425, 518] on icon "Document" at bounding box center [429, 520] width 9 height 11
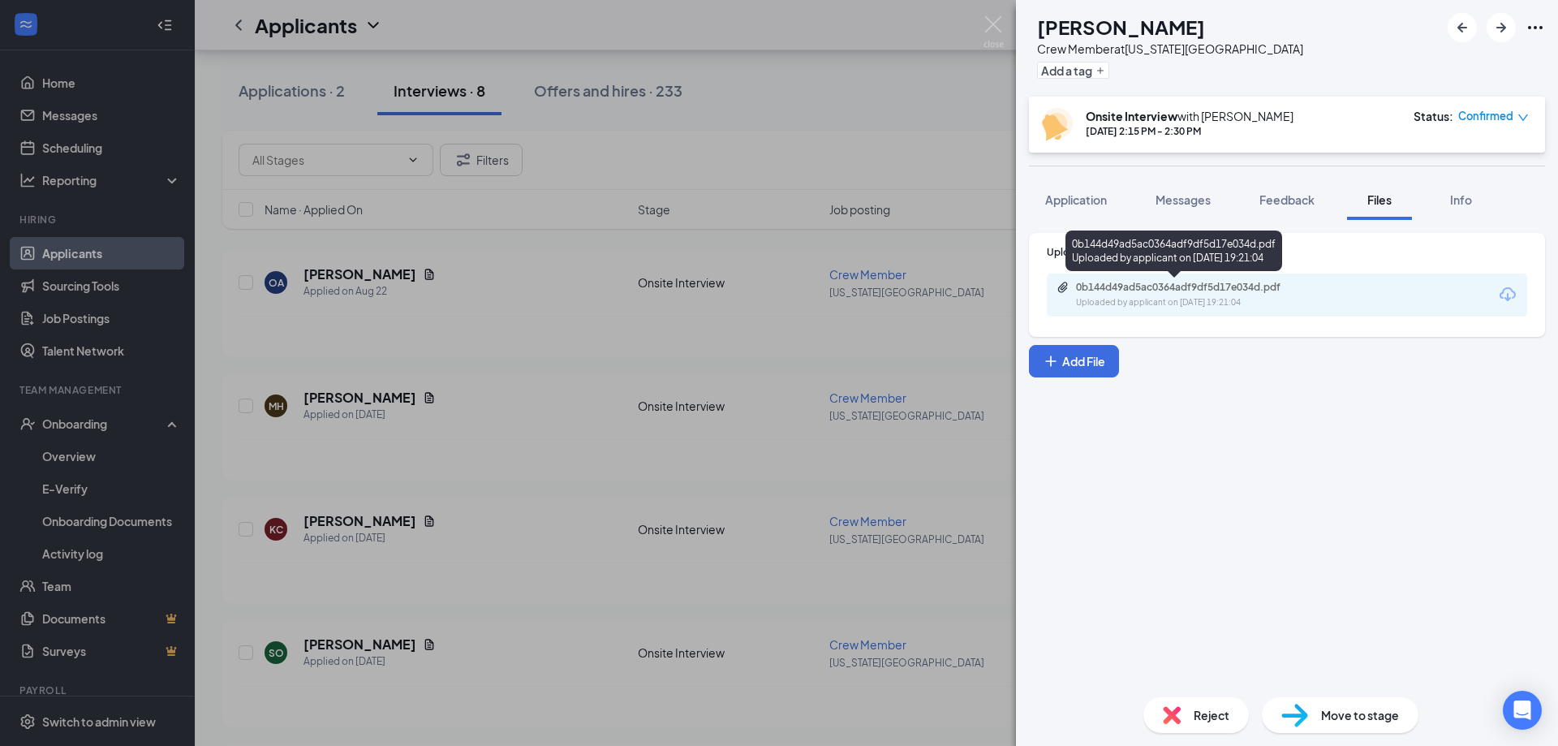
click at [1220, 275] on div "0b144d49ad5ac0364adf9df5d17e034d.pdf Uploaded by applicant on [DATE] 19:21:04" at bounding box center [1173, 253] width 217 height 47
click at [1219, 284] on div "0b144d49ad5ac0364adf9df5d17e034d.pdf" at bounding box center [1189, 287] width 227 height 13
click at [1055, 206] on span "Application" at bounding box center [1076, 199] width 62 height 15
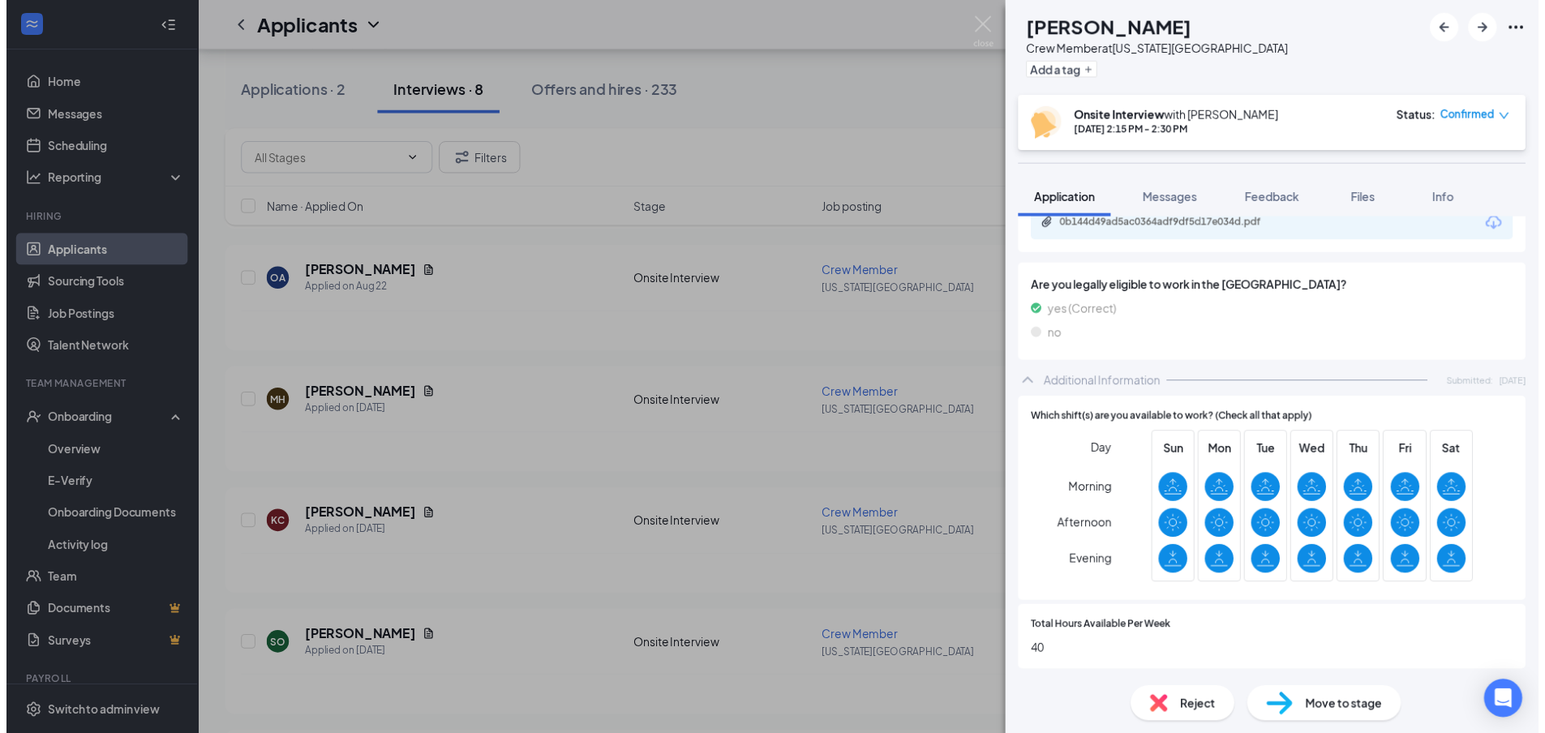
scroll to position [649, 0]
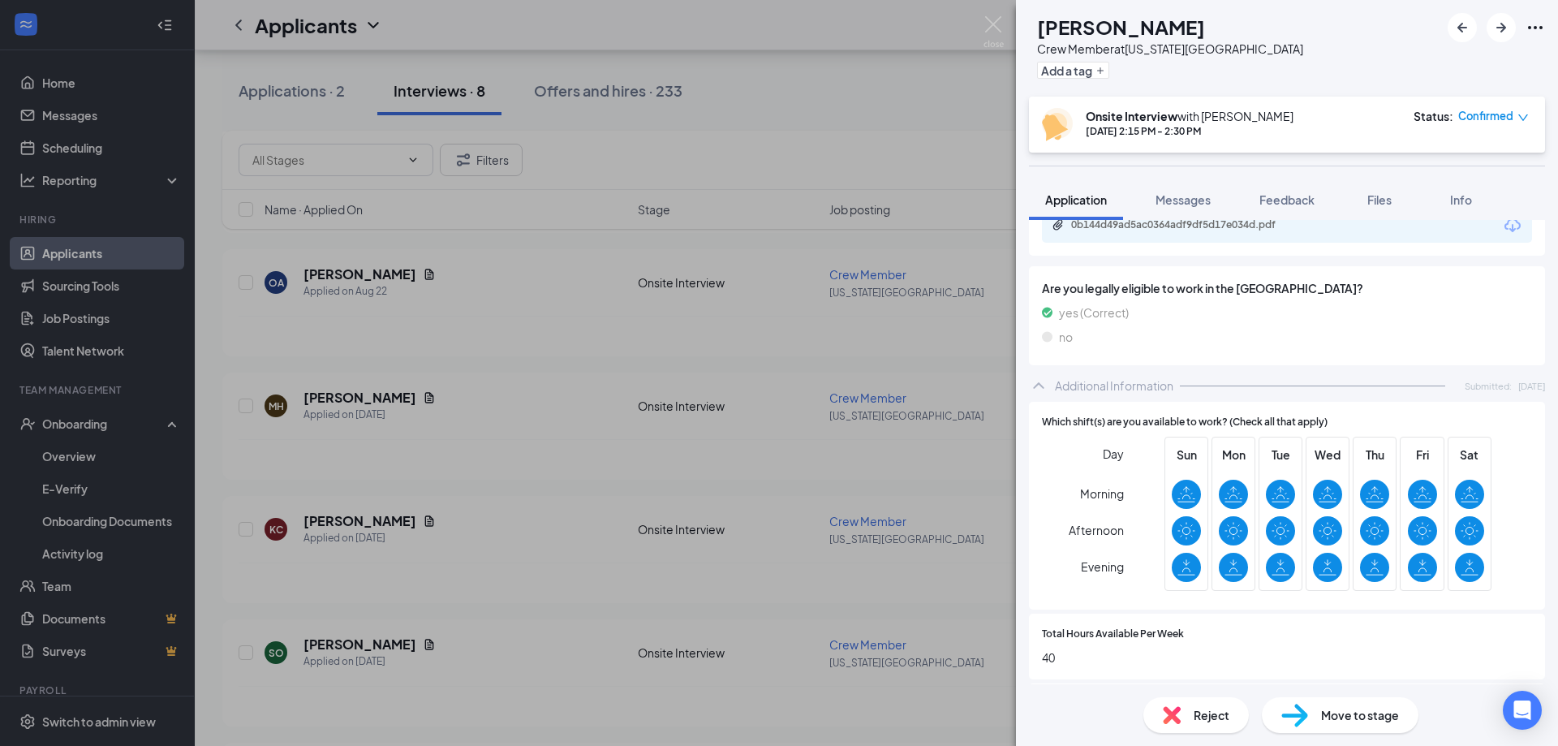
click at [625, 467] on div "[PERSON_NAME] [PERSON_NAME] Crew Member at [US_STATE][GEOGRAPHIC_DATA] Add a ta…" at bounding box center [779, 373] width 1558 height 746
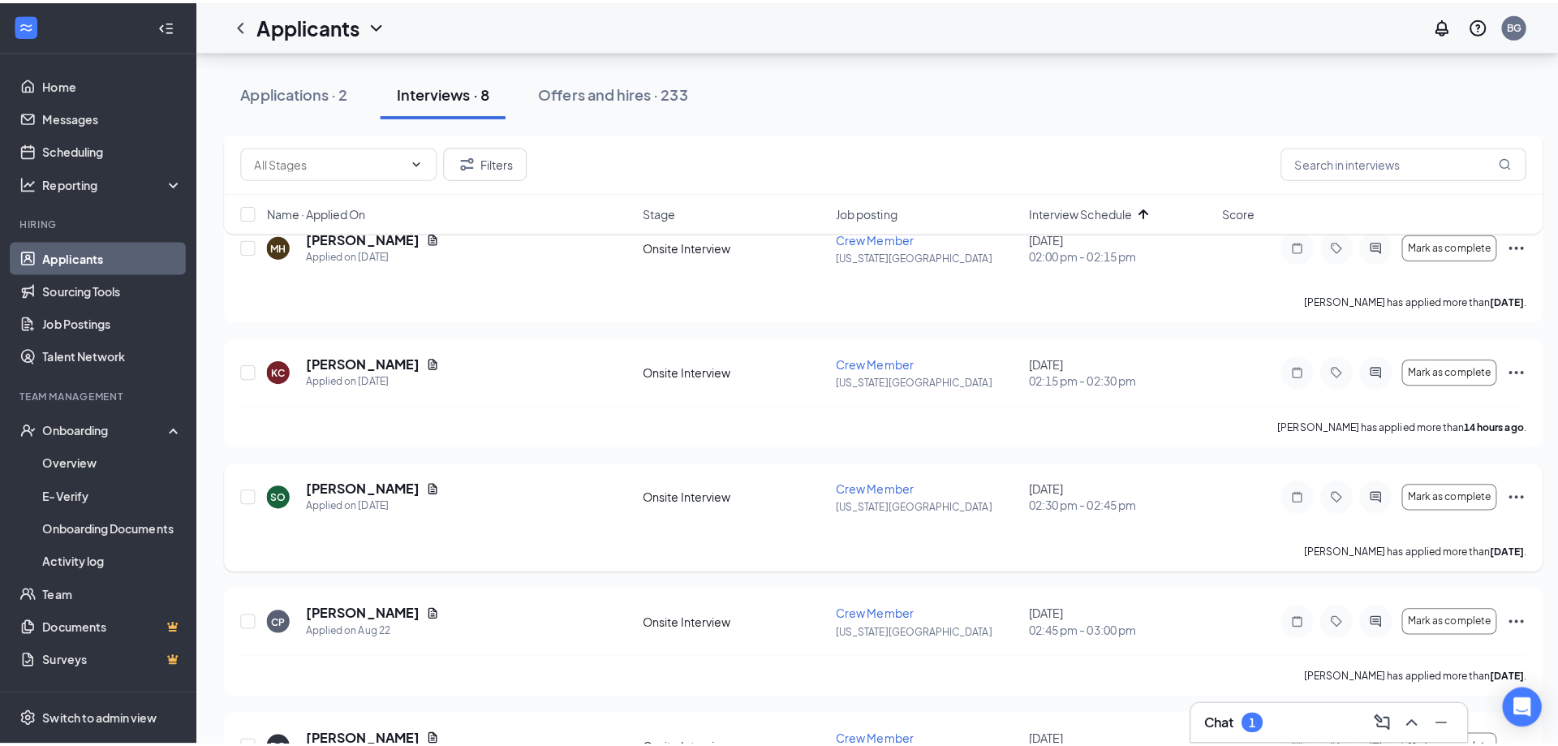
scroll to position [487, 0]
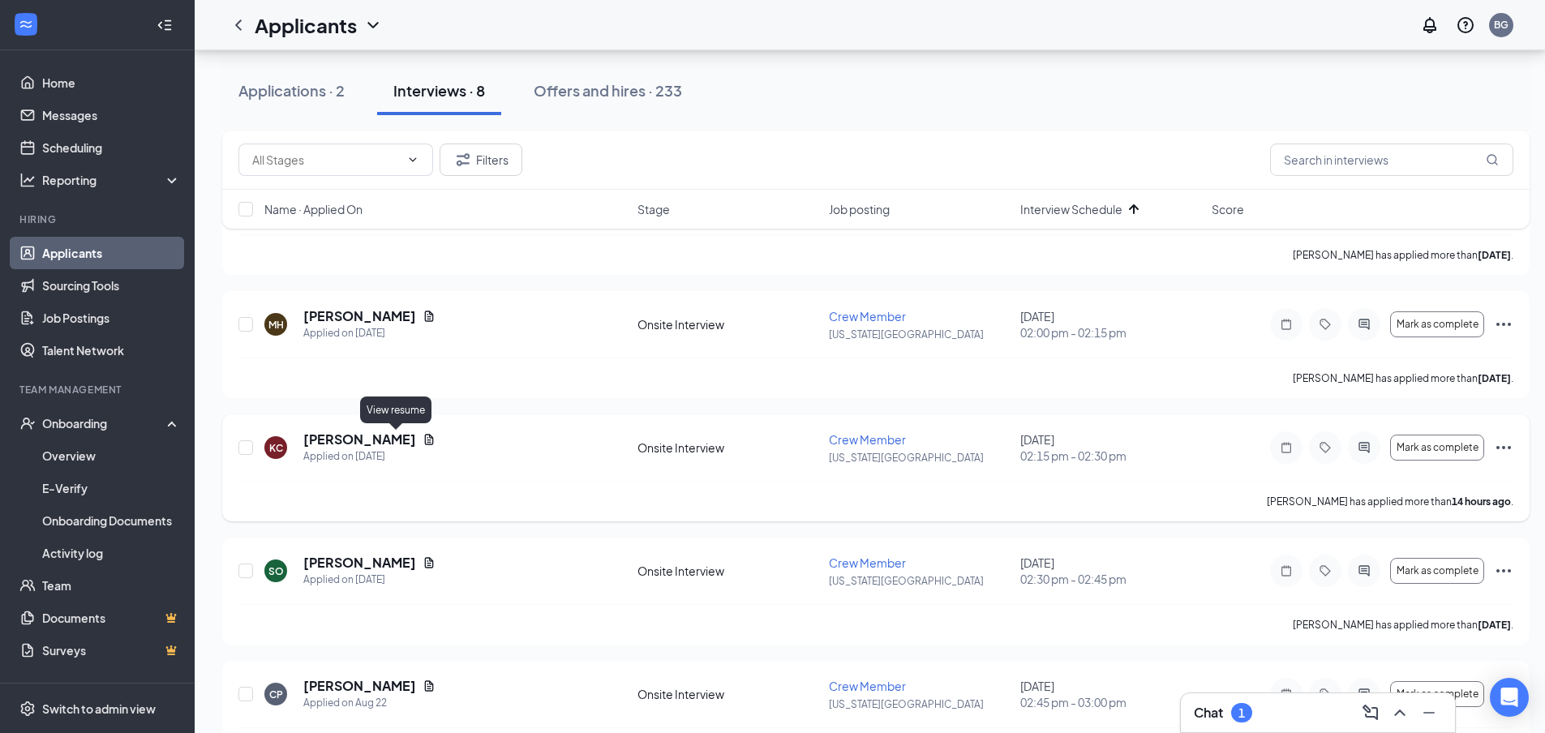
click at [423, 438] on icon "Document" at bounding box center [429, 439] width 13 height 13
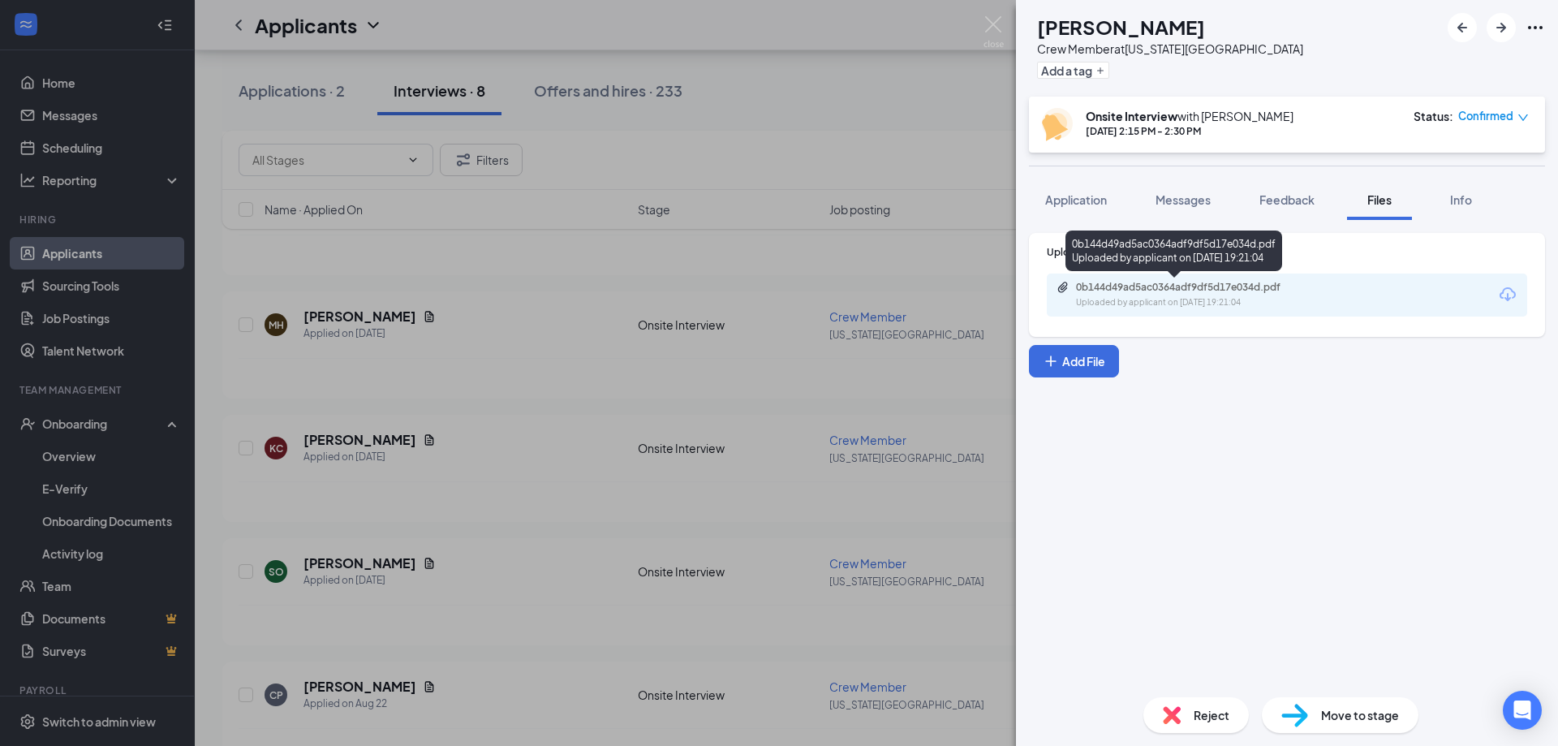
click at [1115, 297] on div "Uploaded by applicant on [DATE] 19:21:04" at bounding box center [1197, 302] width 243 height 13
click at [401, 549] on div "[PERSON_NAME] [PERSON_NAME] Crew Member at [US_STATE][GEOGRAPHIC_DATA] Add a ta…" at bounding box center [779, 373] width 1558 height 746
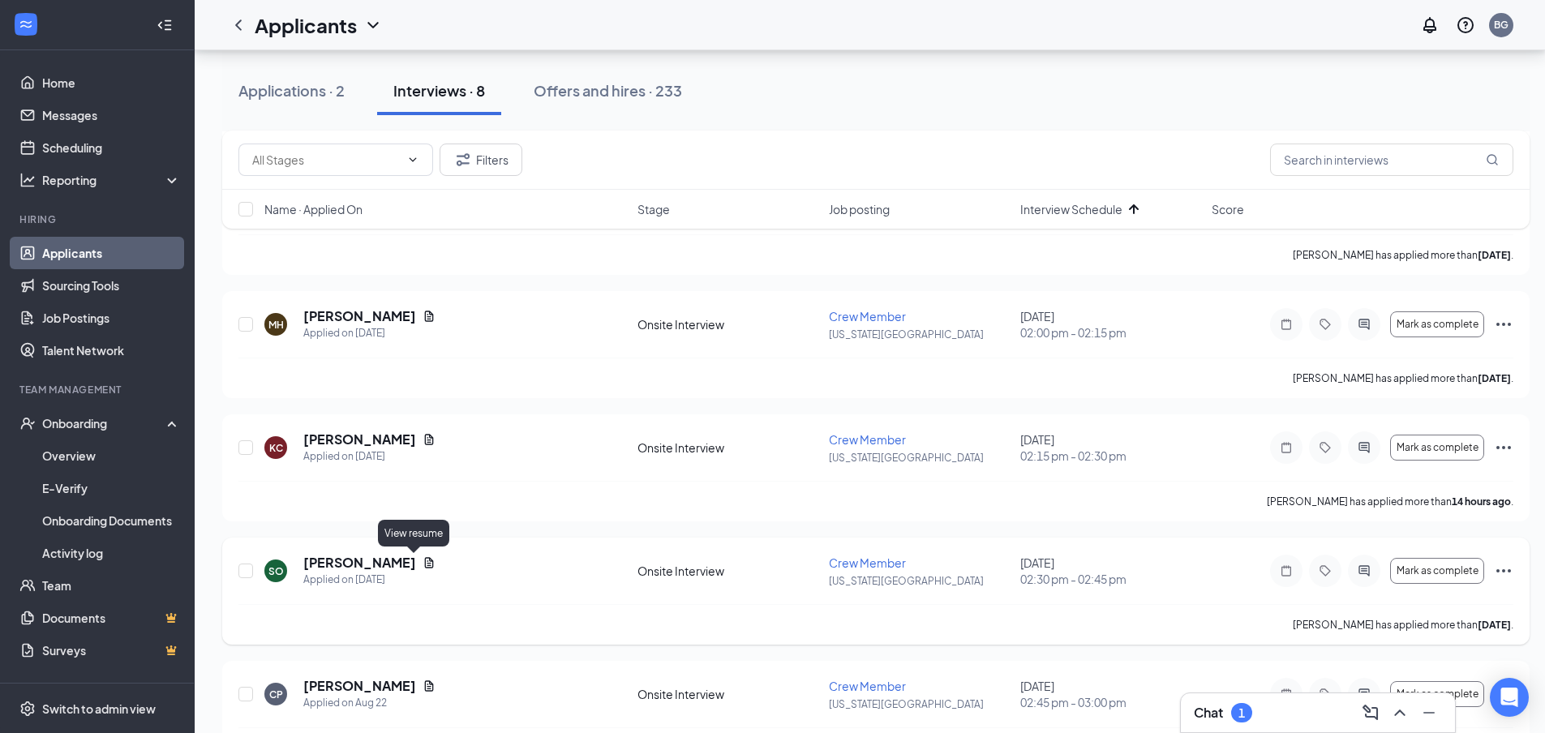
click at [423, 559] on icon "Document" at bounding box center [429, 563] width 13 height 13
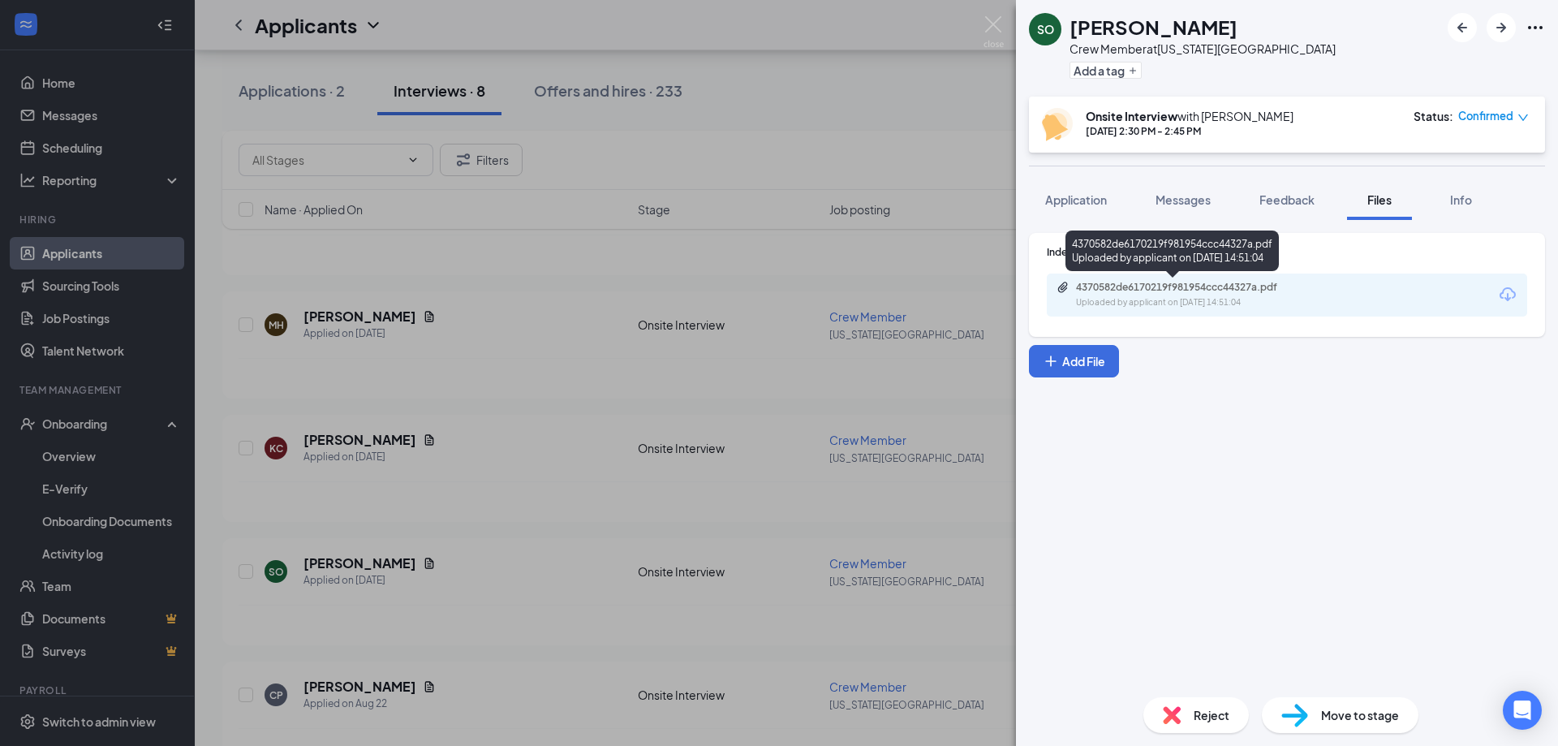
click at [1164, 294] on div "4370582de6170219f981954ccc44327a.pdf Uploaded by applicant on [DATE] 14:51:04" at bounding box center [1187, 295] width 263 height 28
click at [1090, 196] on span "Application" at bounding box center [1076, 199] width 62 height 15
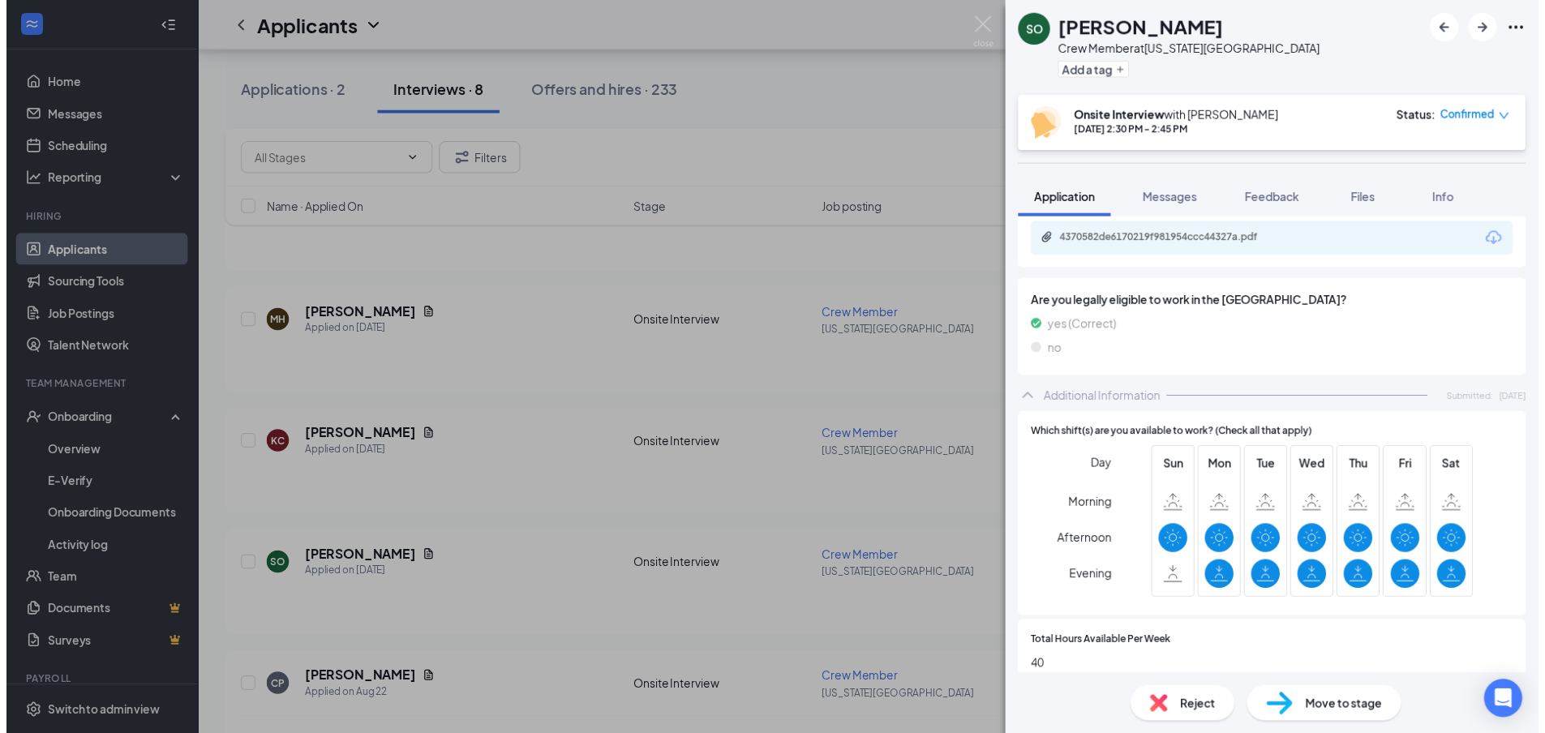
scroll to position [649, 0]
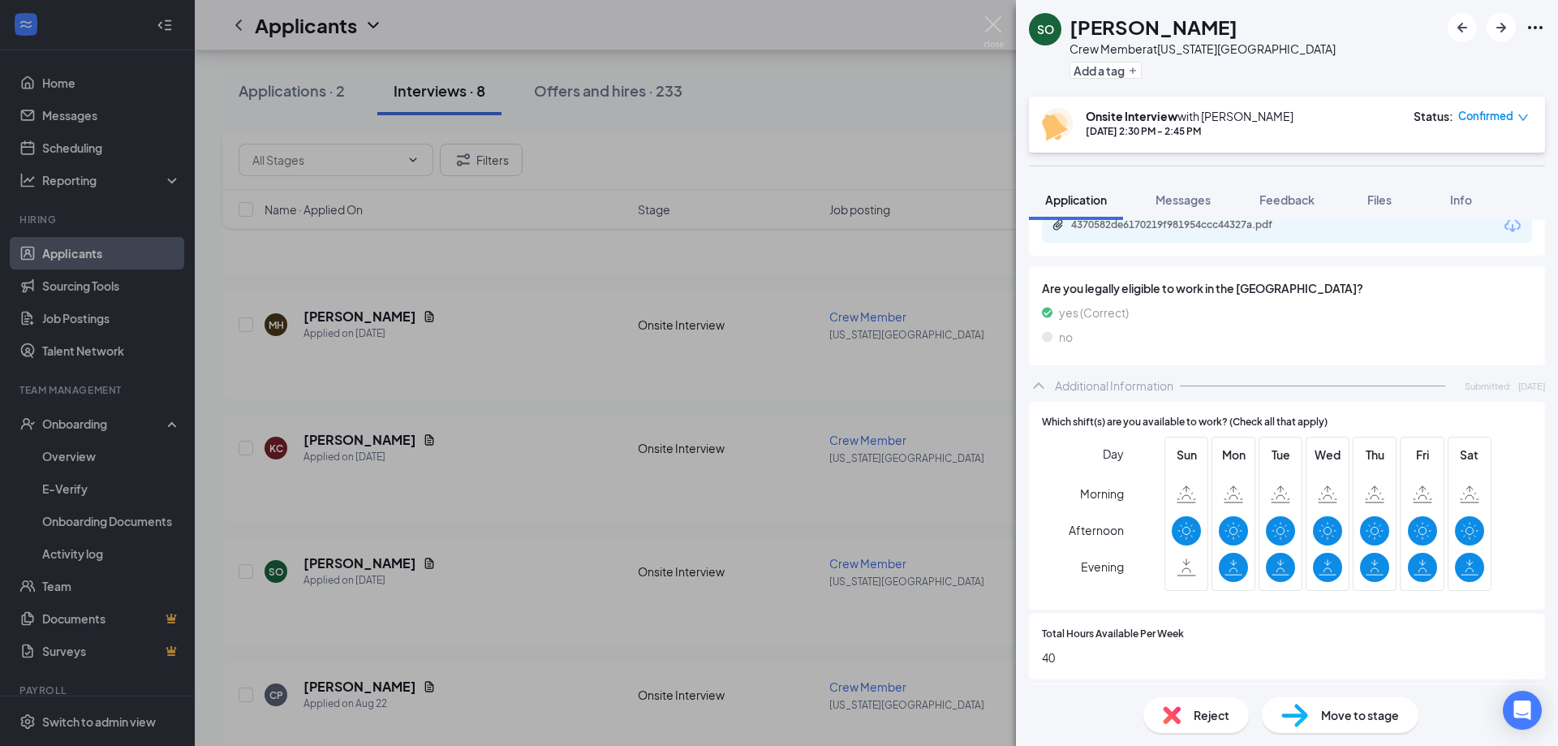
click at [609, 556] on div "SO [PERSON_NAME] Crew Member at [US_STATE][GEOGRAPHIC_DATA] Add a tag Onsite In…" at bounding box center [779, 373] width 1558 height 746
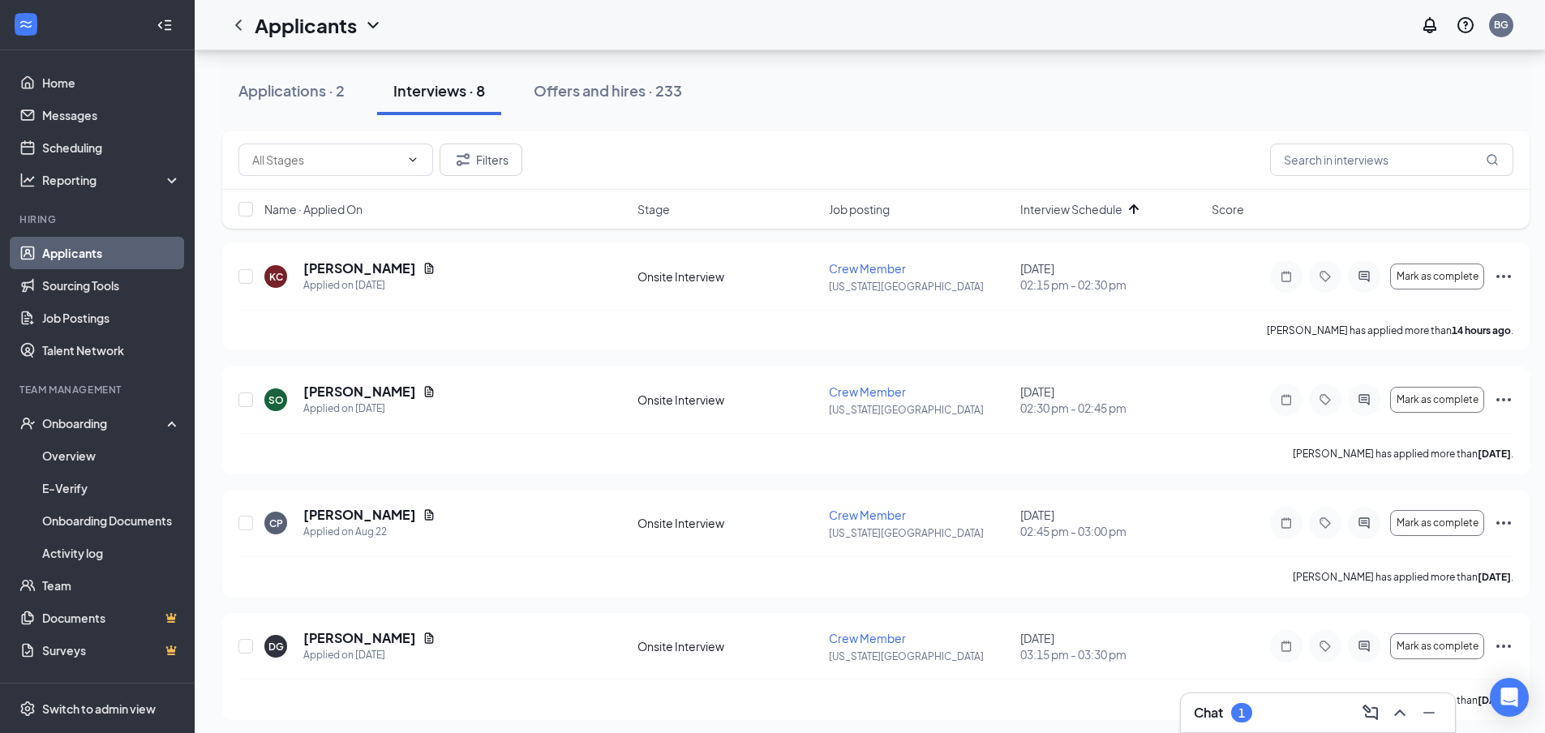
scroll to position [664, 0]
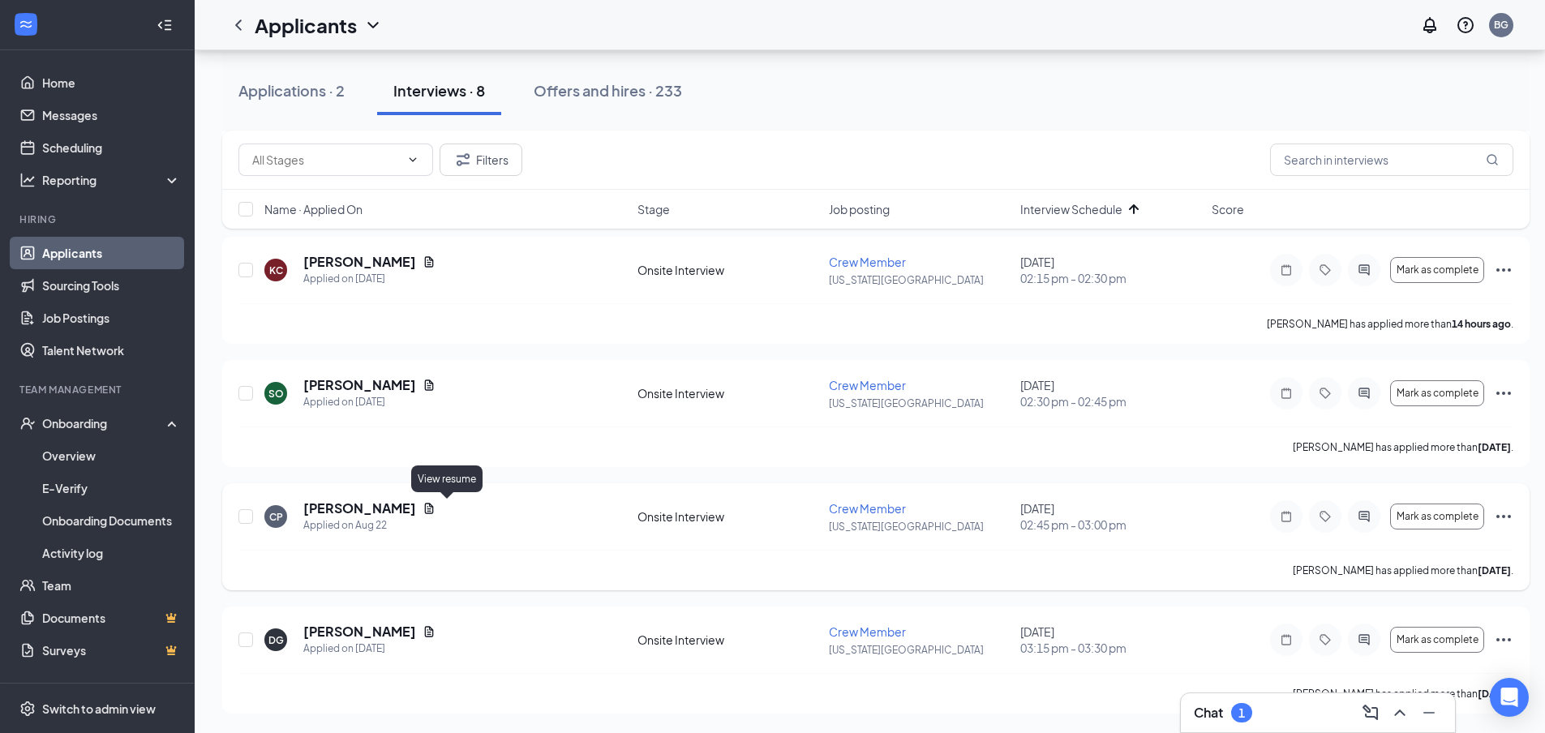
click at [434, 506] on icon "Document" at bounding box center [429, 508] width 9 height 11
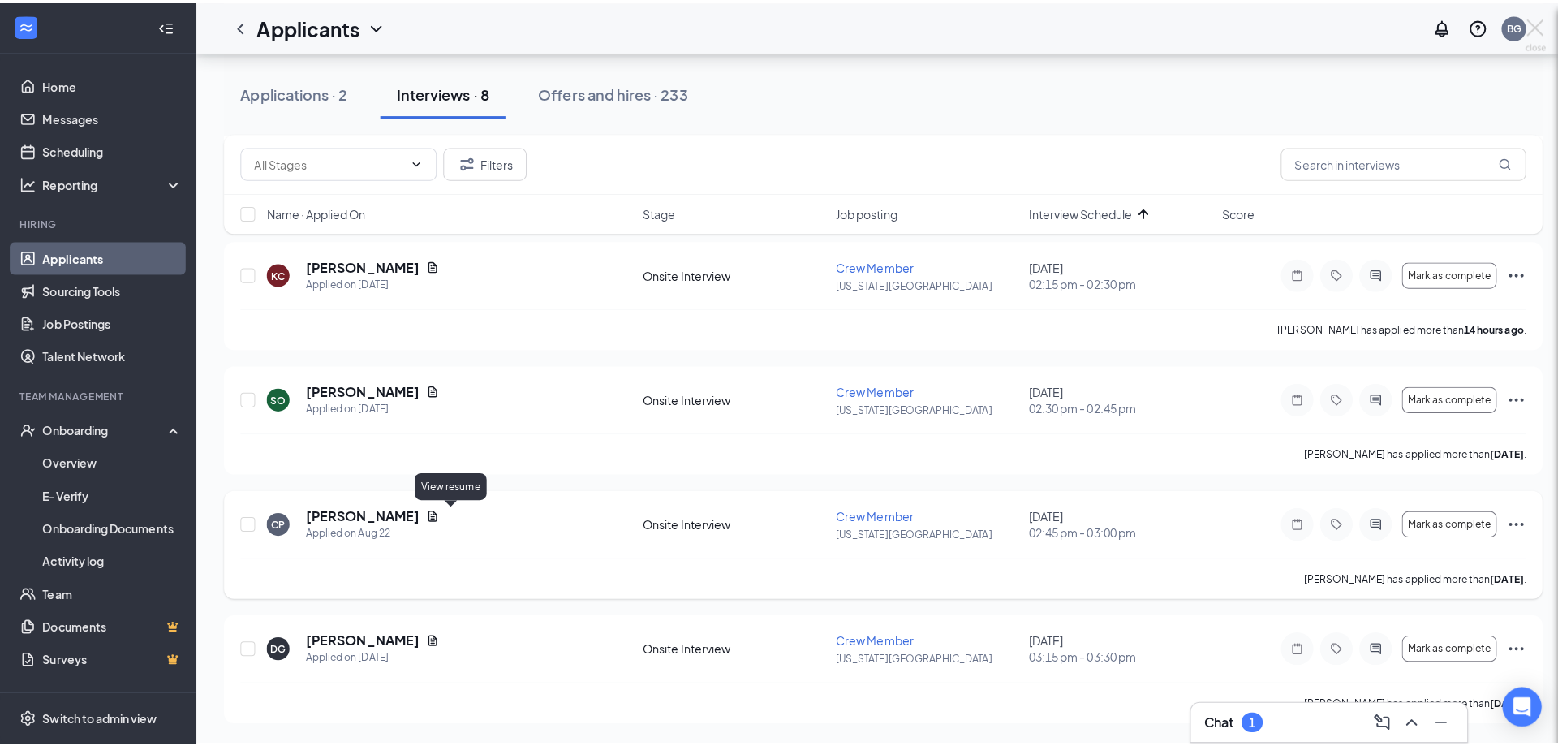
scroll to position [652, 0]
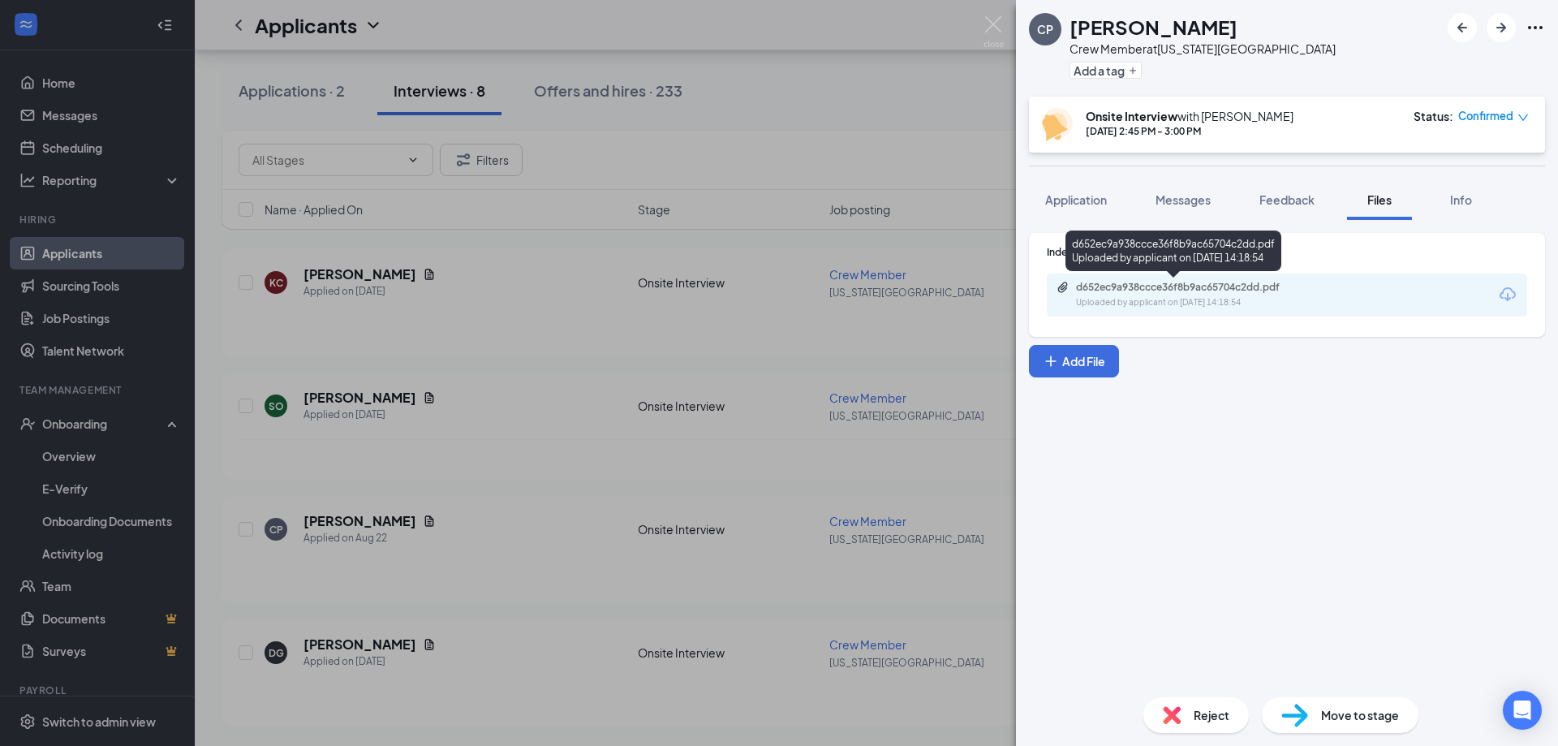
click at [1145, 277] on div "d652ec9a938ccce36f8b9ac65704c2dd.pdf Uploaded by applicant on [DATE] 14:18:54" at bounding box center [1287, 294] width 480 height 43
click at [1146, 284] on div "d652ec9a938ccce36f8b9ac65704c2dd.pdf" at bounding box center [1189, 287] width 227 height 13
click at [503, 588] on div "CP [PERSON_NAME] Crew Member at [US_STATE][GEOGRAPHIC_DATA] Add a tag Onsite In…" at bounding box center [779, 373] width 1558 height 746
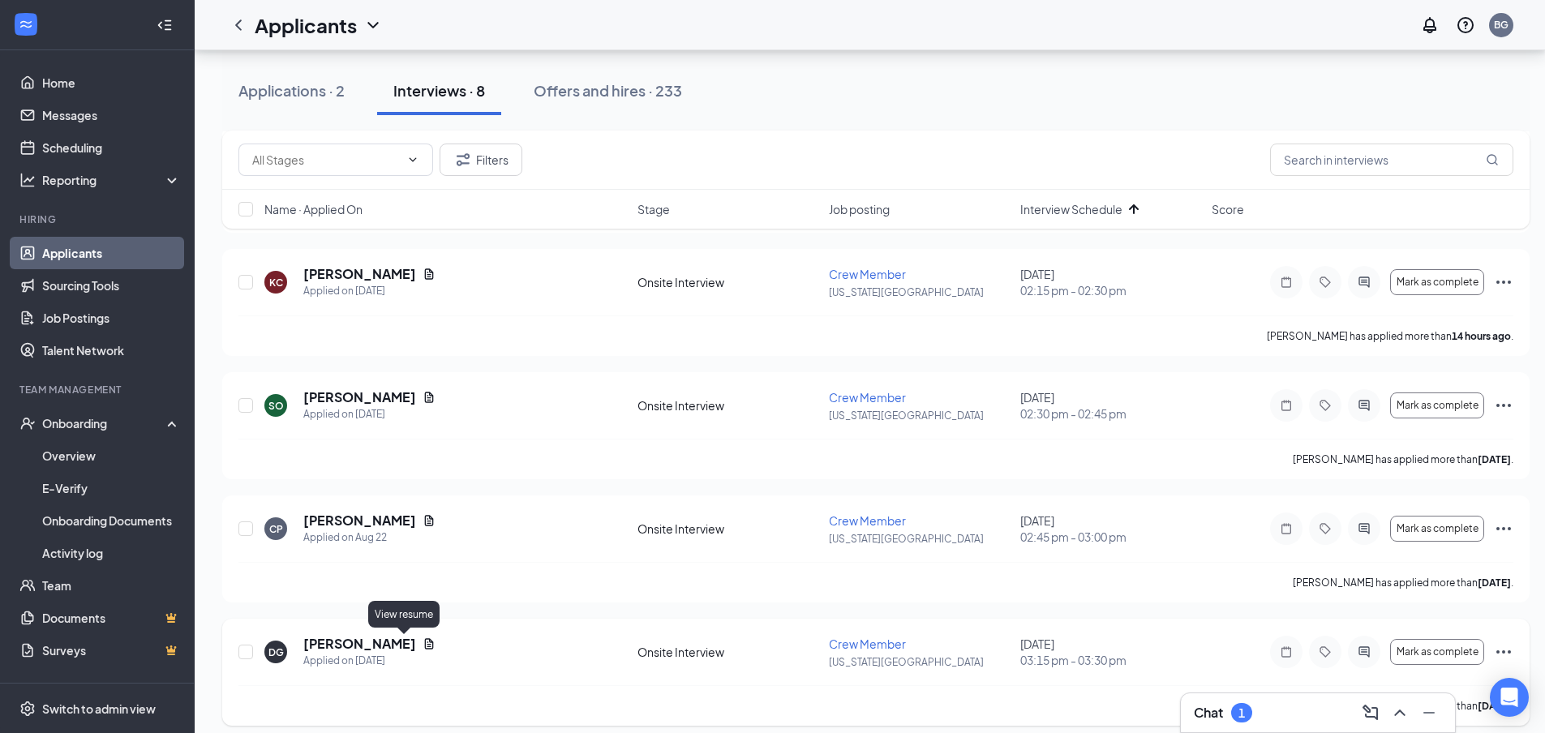
click at [423, 643] on icon "Document" at bounding box center [429, 644] width 13 height 13
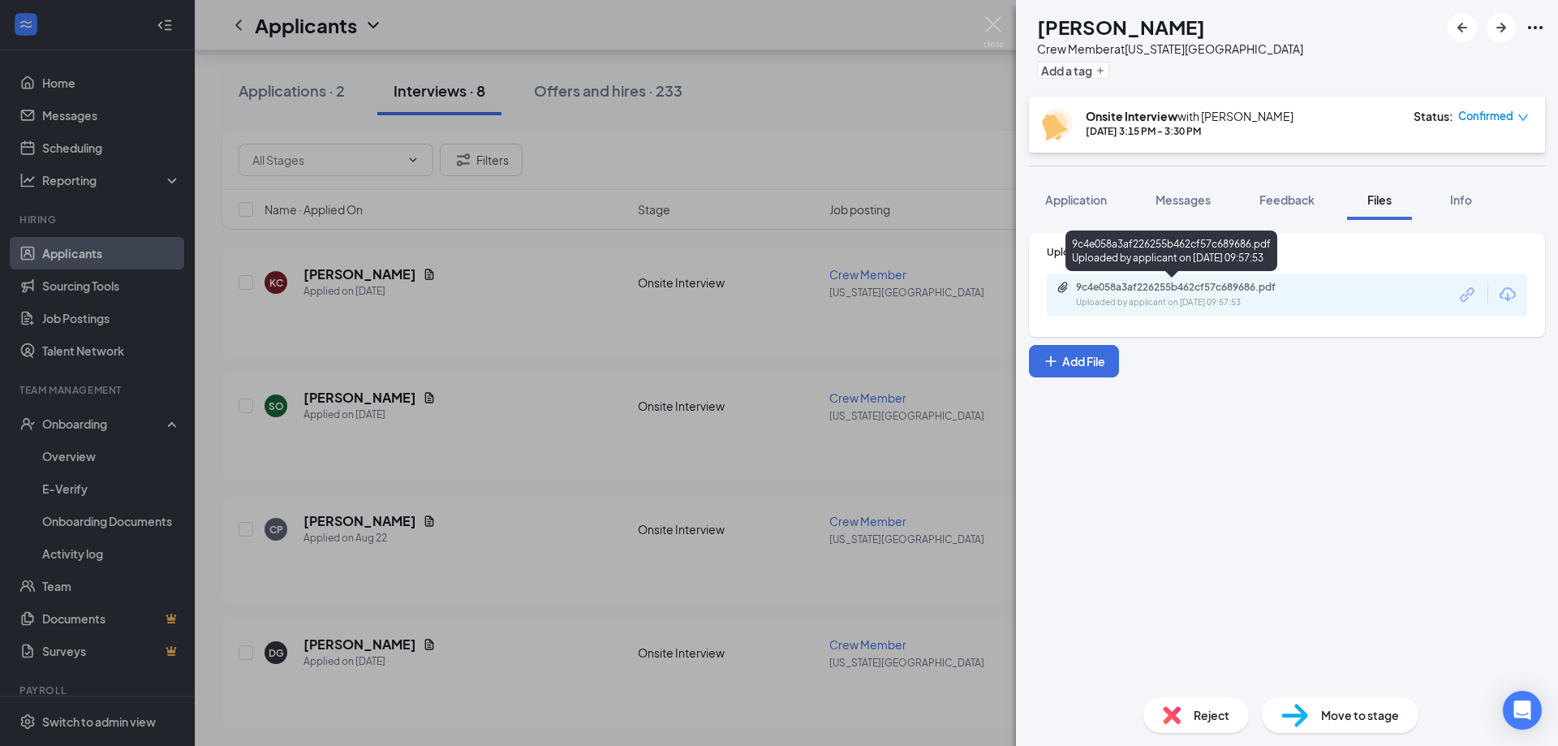
click at [1203, 299] on div "Uploaded by applicant on [DATE] 09:57:53" at bounding box center [1197, 302] width 243 height 13
click at [474, 496] on div "DG [PERSON_NAME] Crew Member at [US_STATE][GEOGRAPHIC_DATA] Add a tag Onsite In…" at bounding box center [779, 373] width 1558 height 746
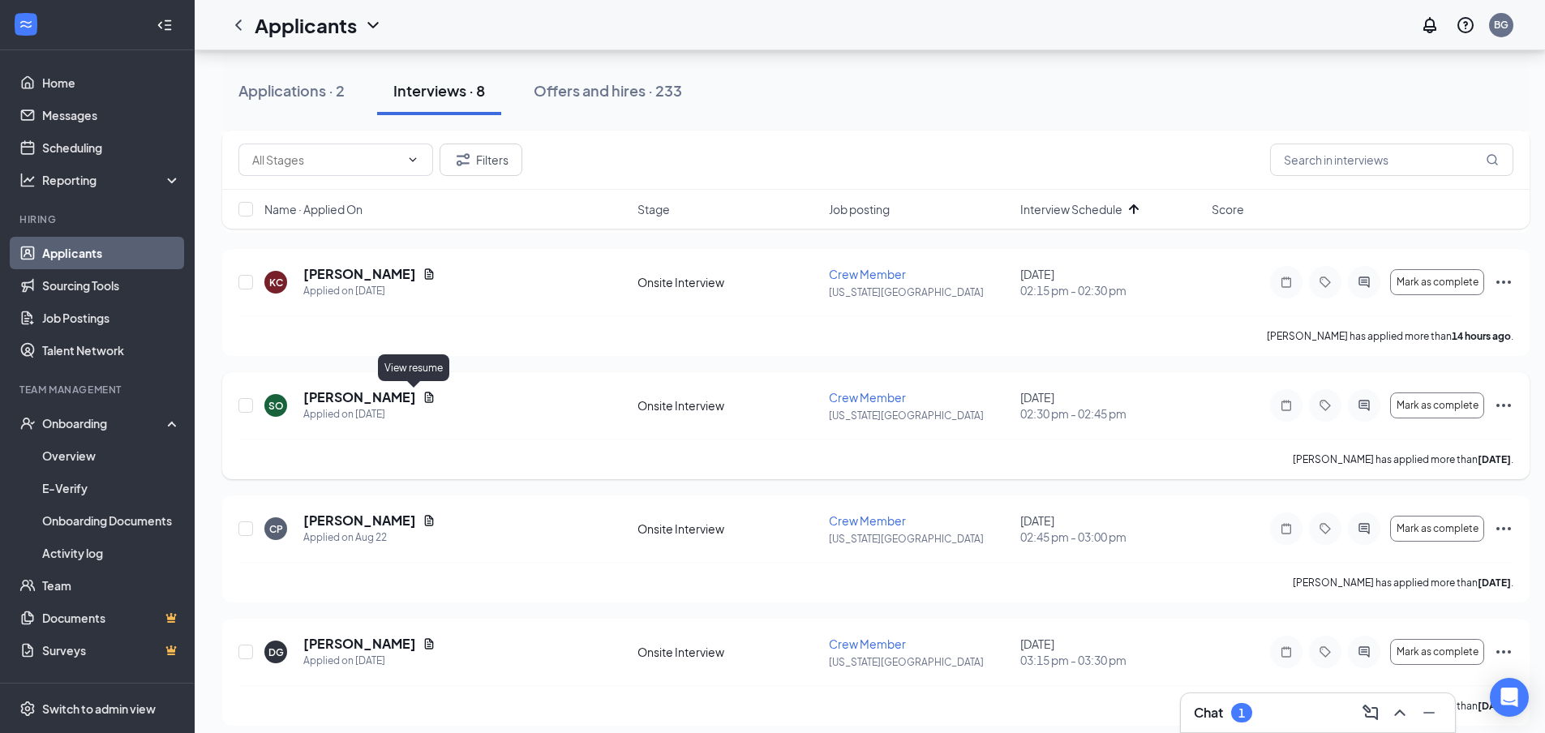
click at [423, 394] on icon "Document" at bounding box center [429, 397] width 13 height 13
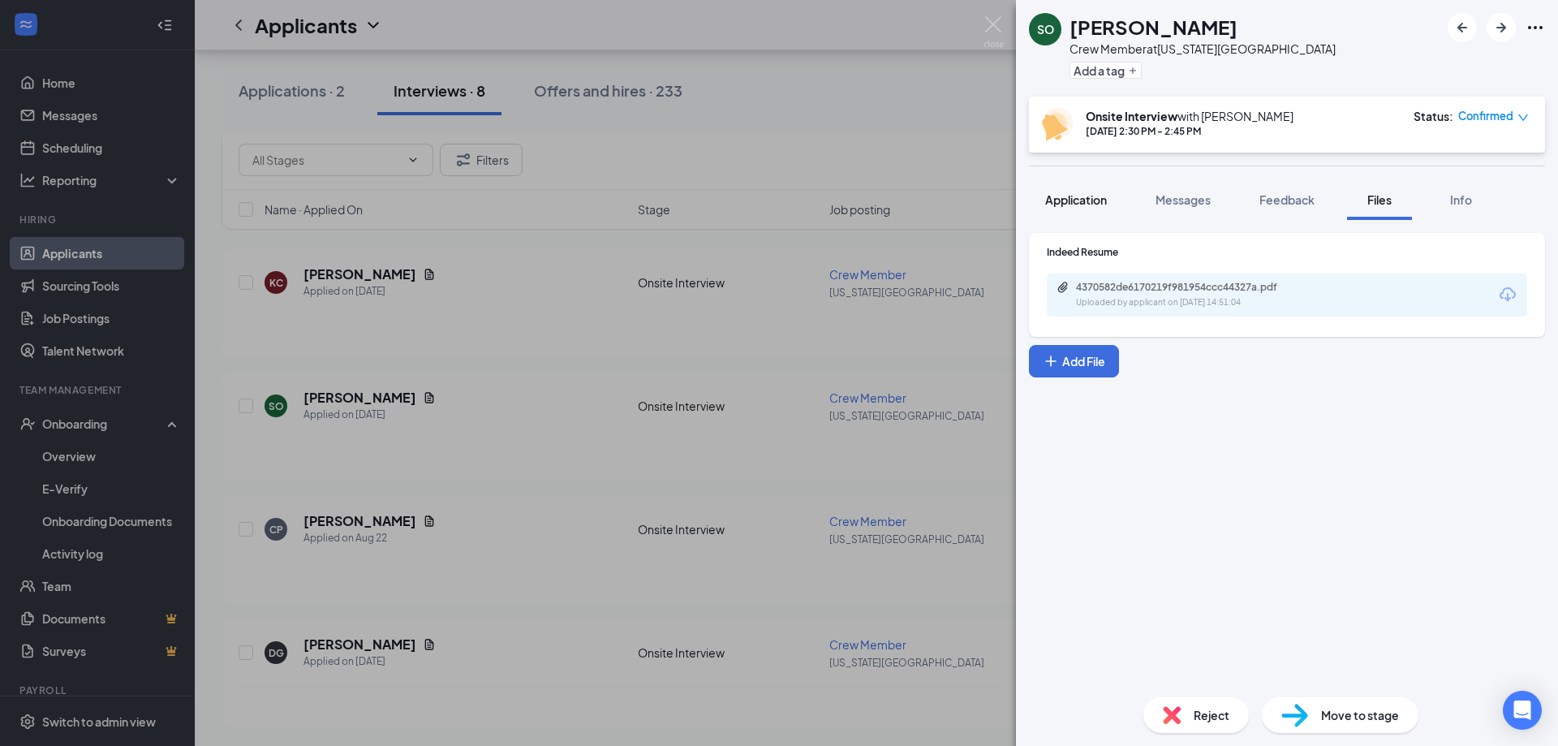
click at [1078, 198] on span "Application" at bounding box center [1076, 199] width 62 height 15
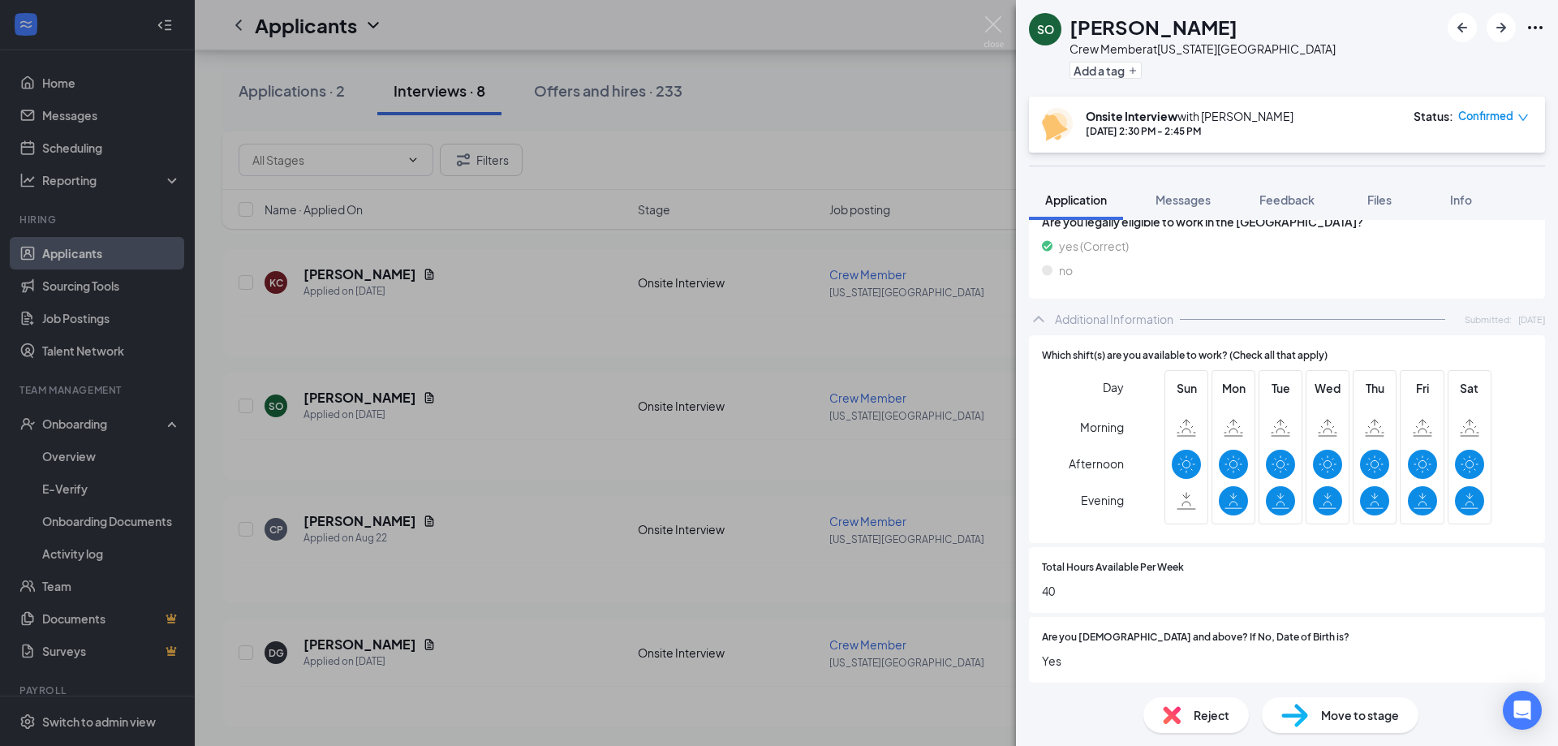
scroll to position [718, 0]
click at [445, 548] on div "SO [PERSON_NAME] Crew Member at [US_STATE][GEOGRAPHIC_DATA] Add a tag Onsite In…" at bounding box center [779, 373] width 1558 height 746
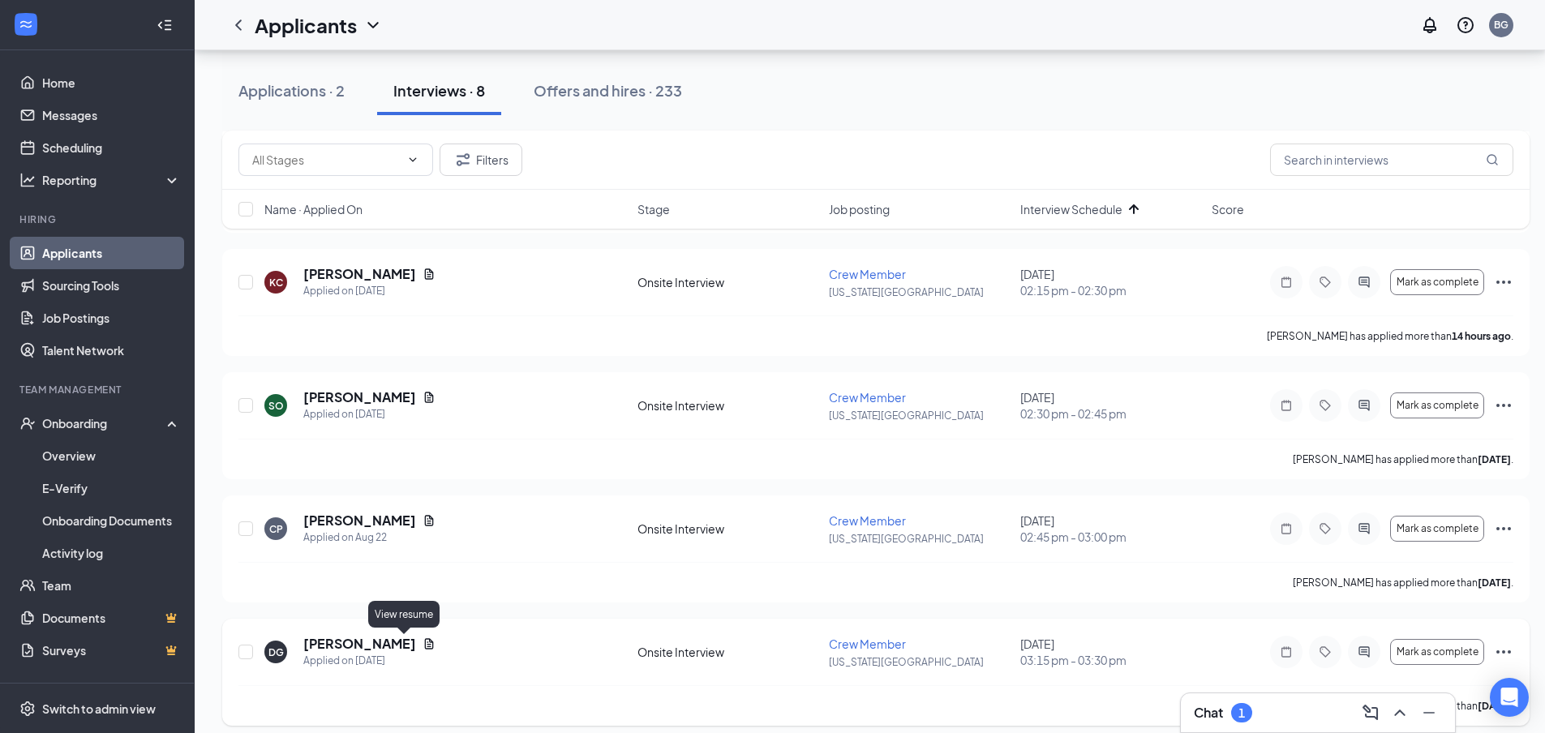
click at [359, 628] on div "DG [PERSON_NAME] Applied on [DATE] Onsite Interview Crew Member [US_STATE][GEOG…" at bounding box center [876, 672] width 1308 height 107
click at [363, 636] on h5 "[PERSON_NAME]" at bounding box center [359, 644] width 113 height 18
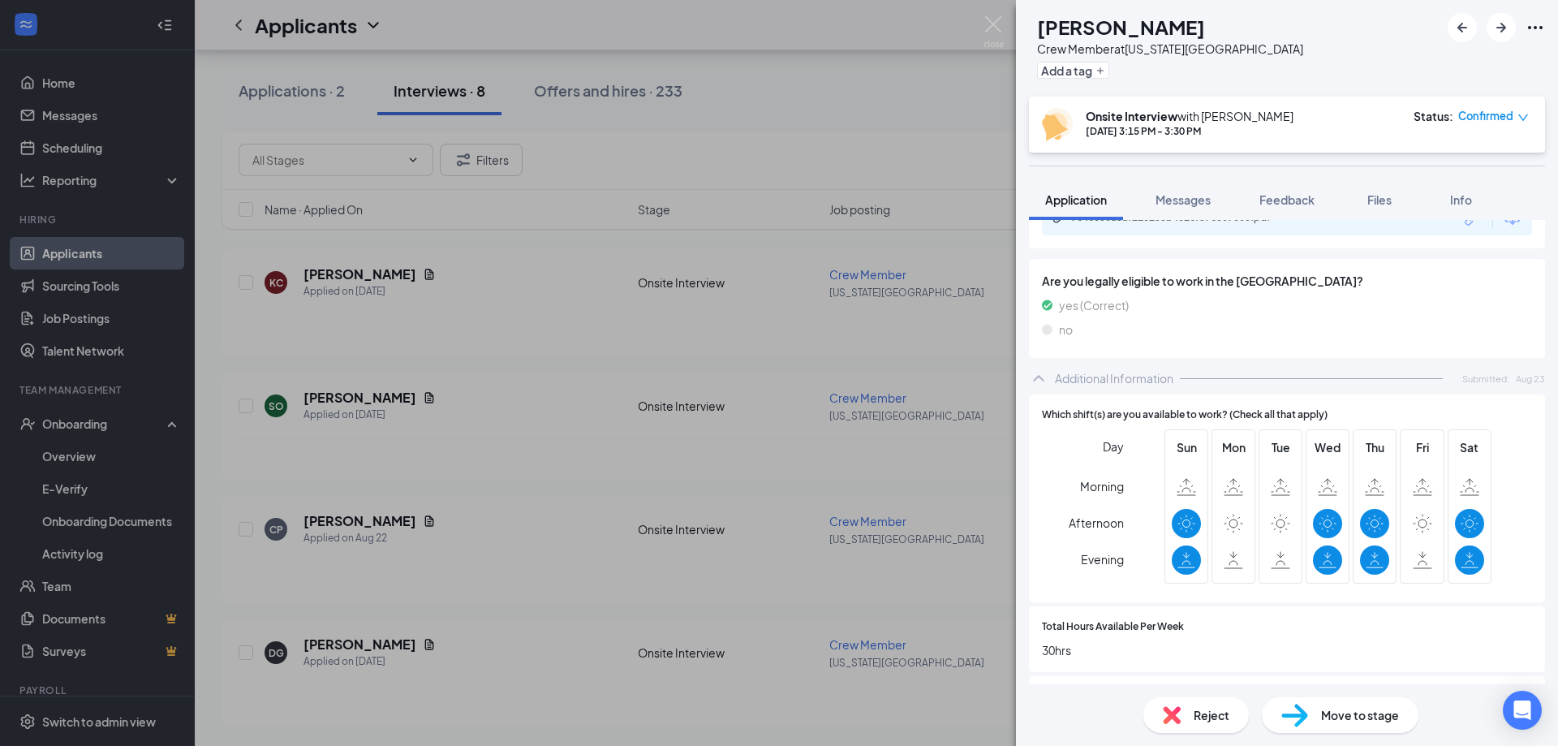
scroll to position [637, 0]
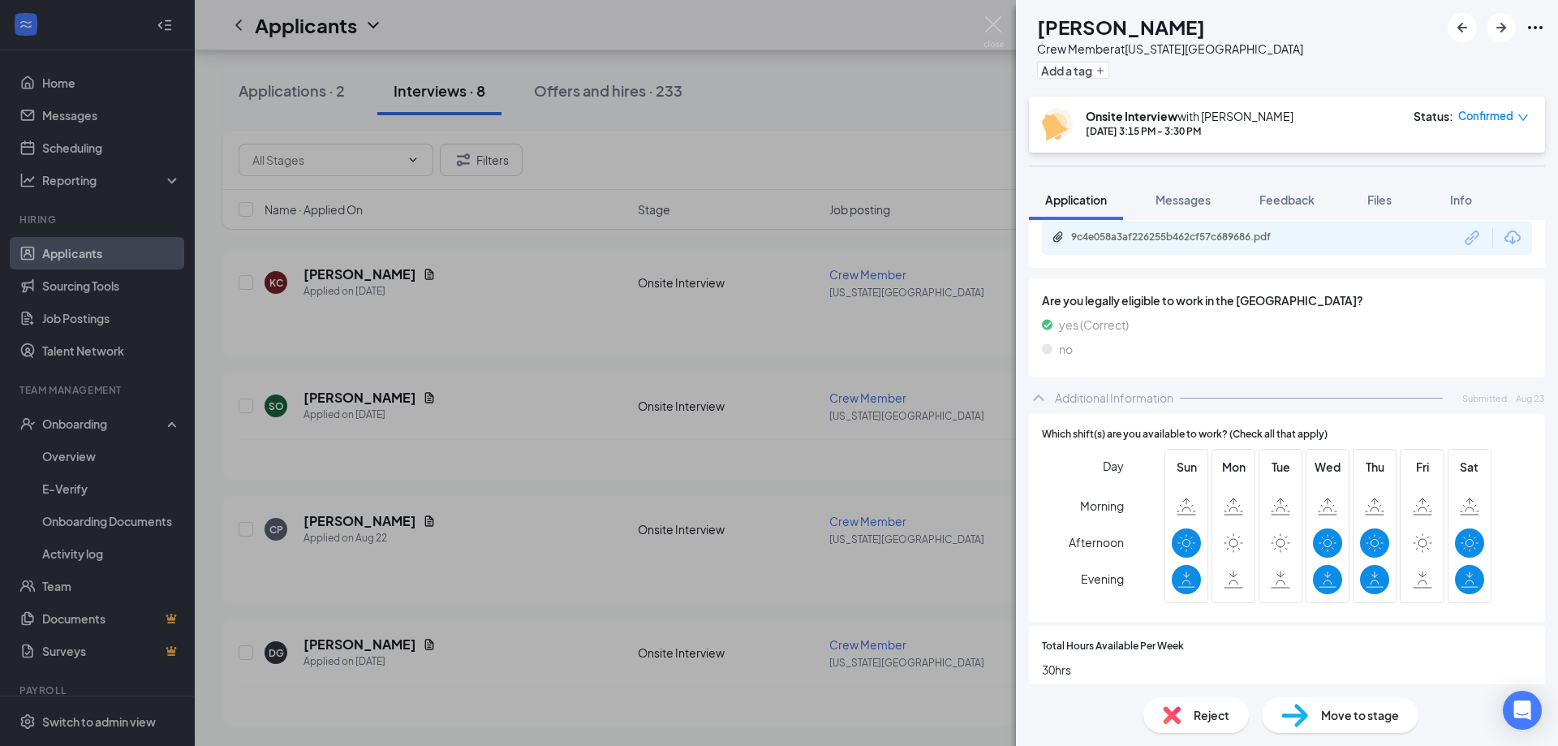
click at [503, 583] on div "DG [PERSON_NAME] Crew Member at [US_STATE][GEOGRAPHIC_DATA] Add a tag Onsite In…" at bounding box center [779, 373] width 1558 height 746
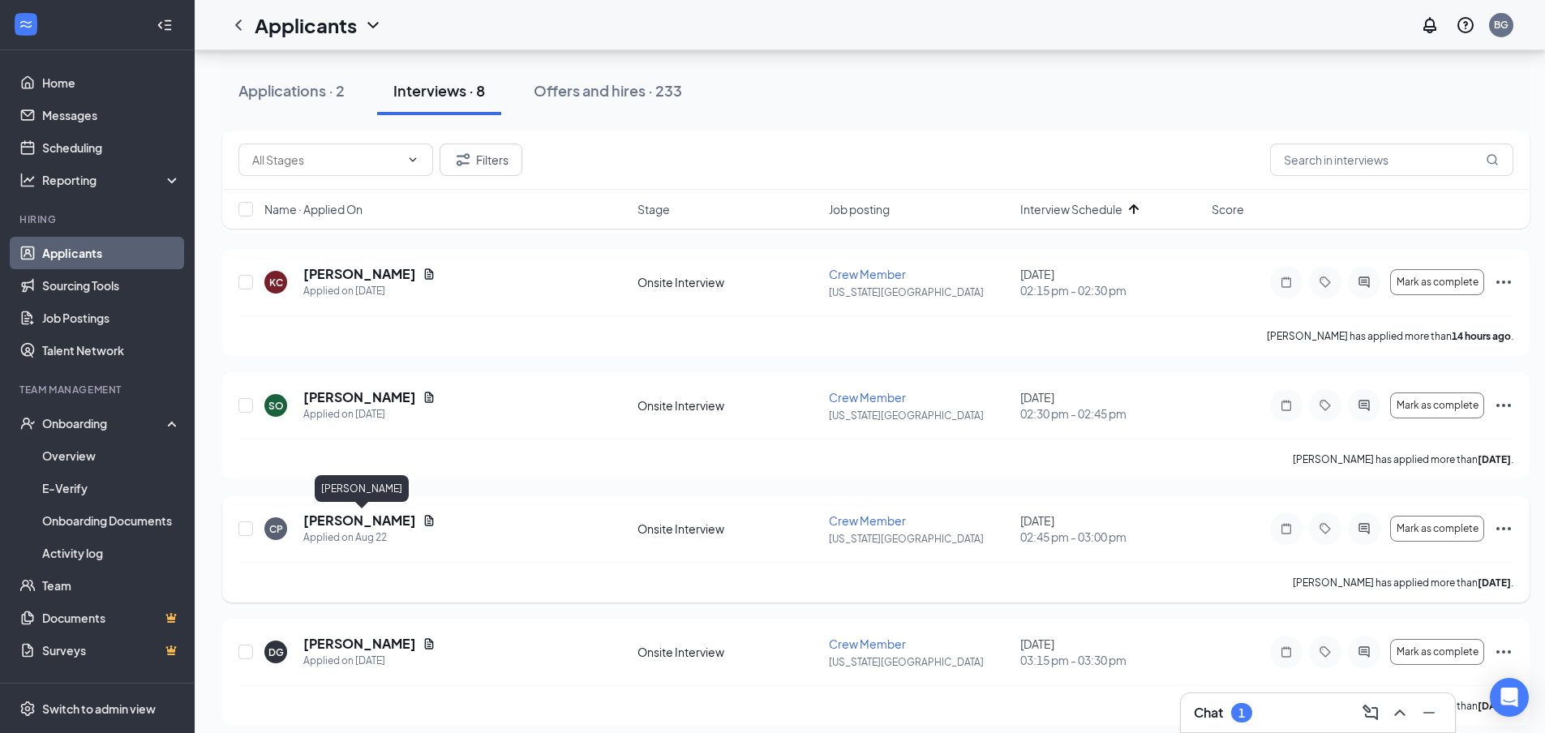
click at [390, 520] on h5 "[PERSON_NAME]" at bounding box center [359, 521] width 113 height 18
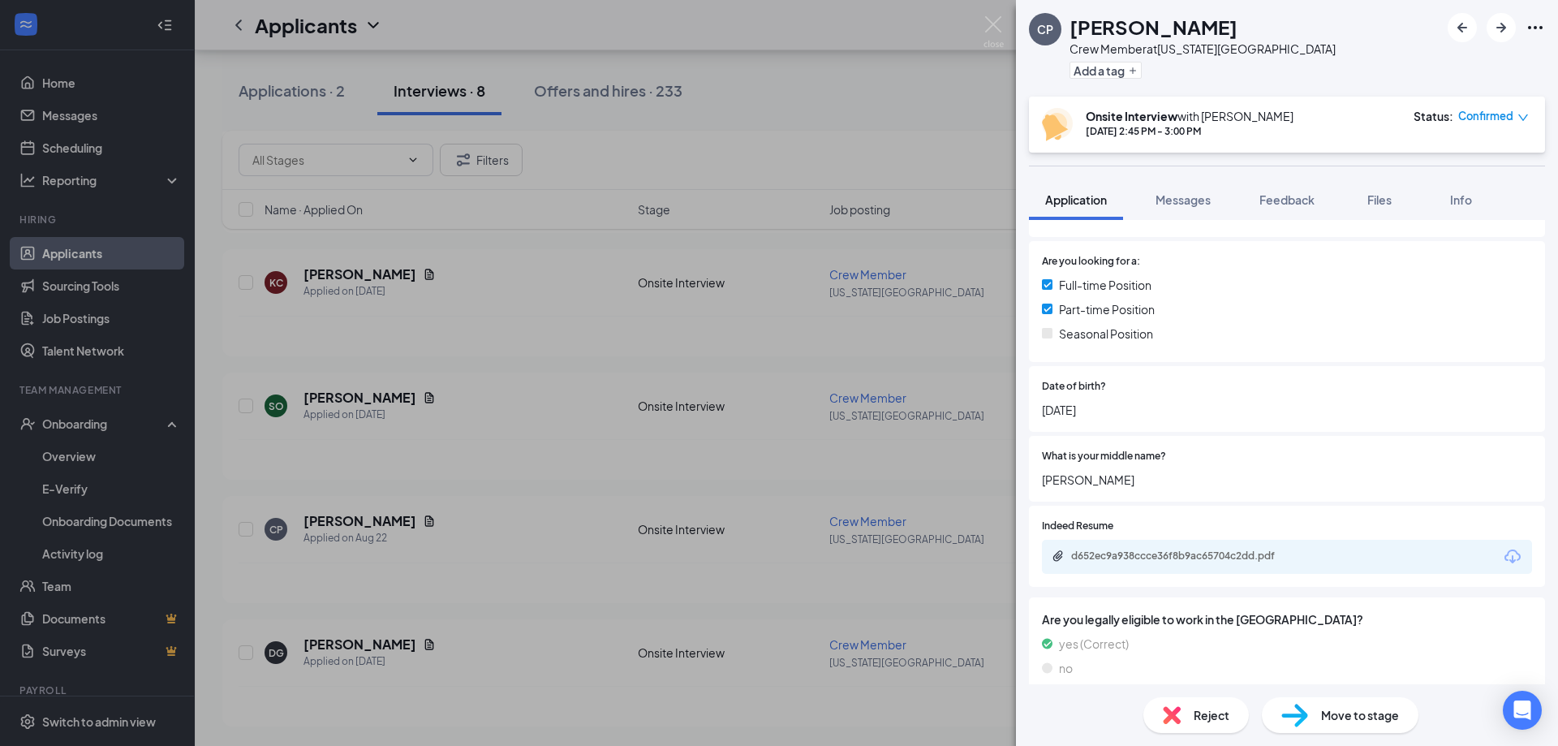
scroll to position [367, 0]
